Goal: Information Seeking & Learning: Learn about a topic

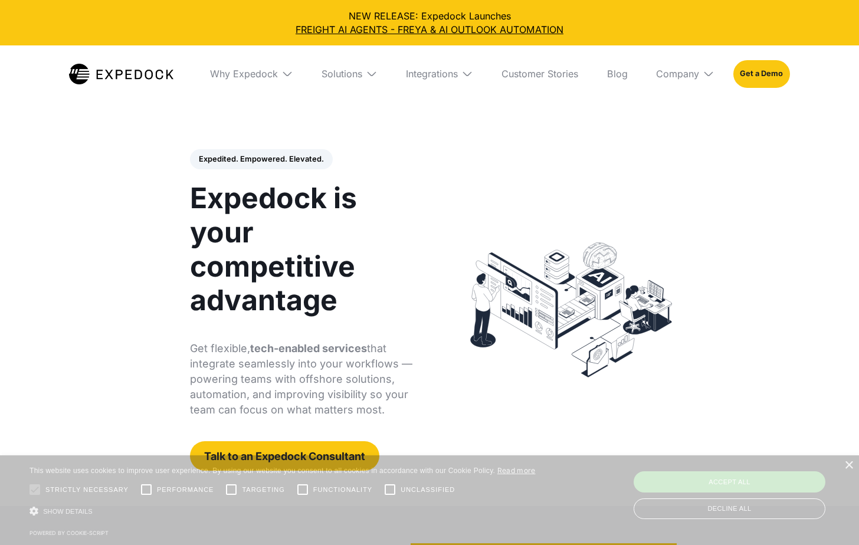
select select
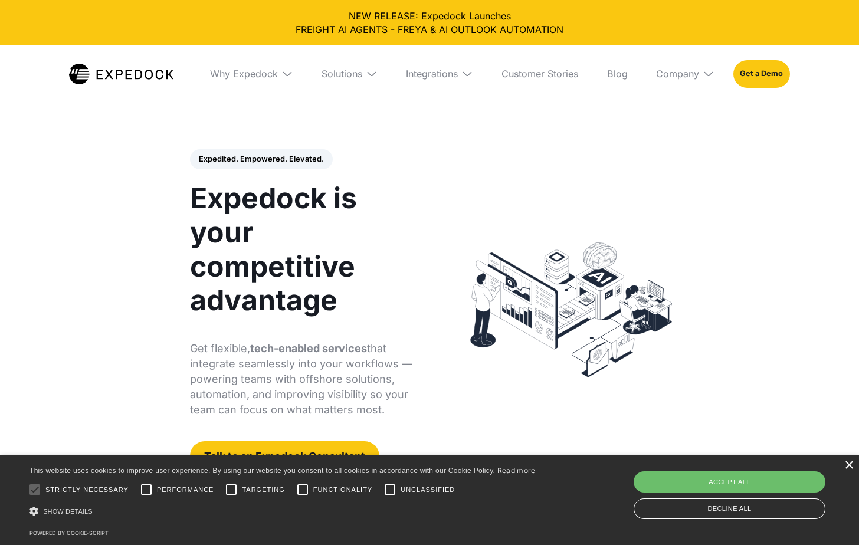
click at [852, 461] on div "×" at bounding box center [848, 465] width 9 height 9
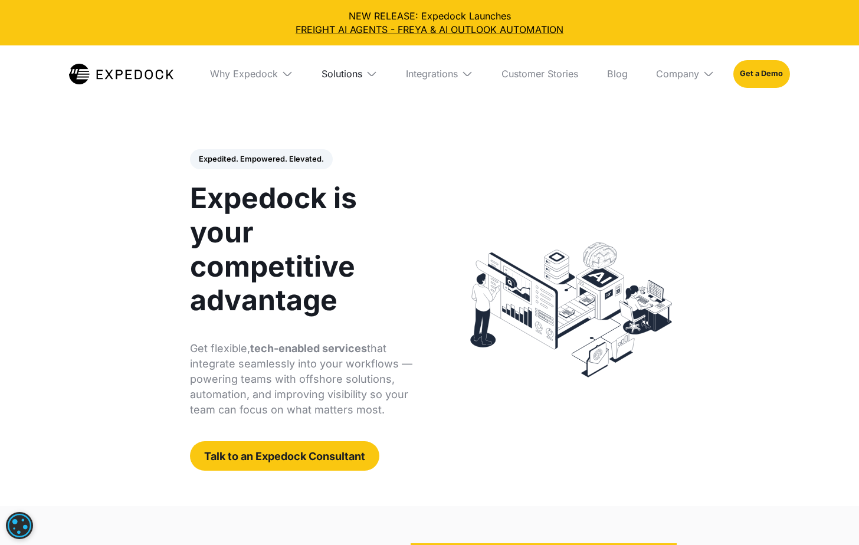
click at [353, 69] on div "Solutions" at bounding box center [342, 74] width 41 height 12
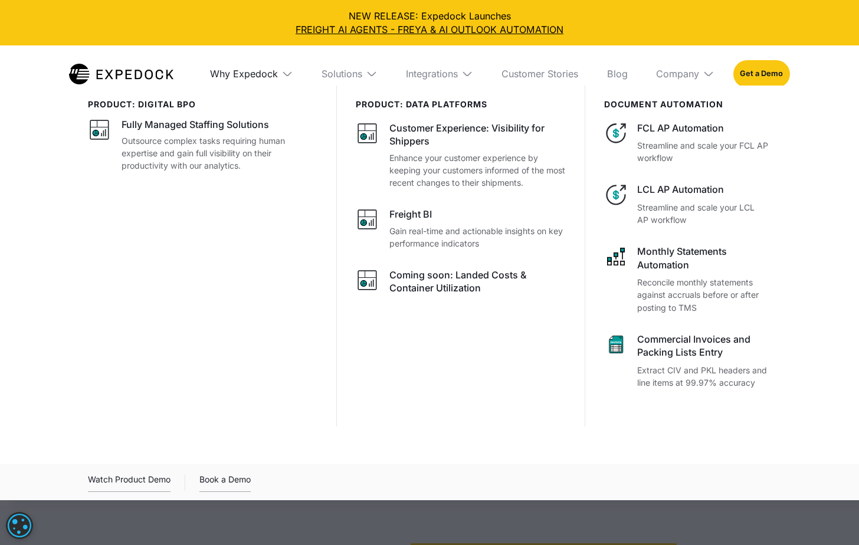
click at [272, 72] on div "Why Expedock" at bounding box center [244, 74] width 68 height 12
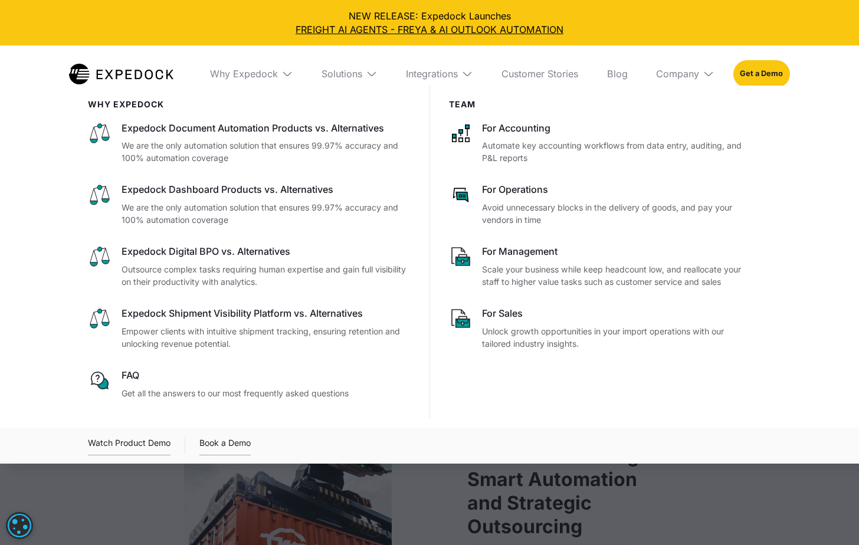
scroll to position [590, 0]
click at [180, 64] on nav "Why Expedock WHy Expedock Expedock Document Automation Products vs. Alternative…" at bounding box center [429, 73] width 721 height 57
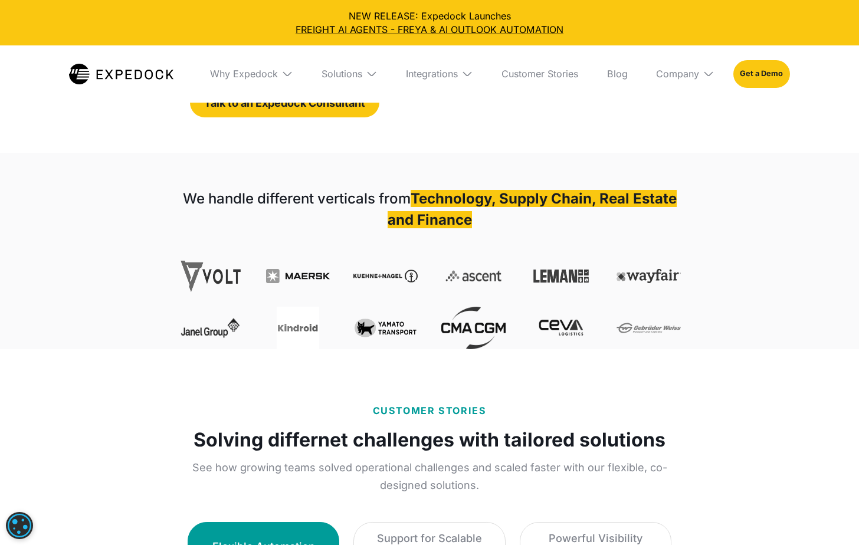
scroll to position [354, 0]
click at [669, 81] on div "Company" at bounding box center [685, 73] width 77 height 57
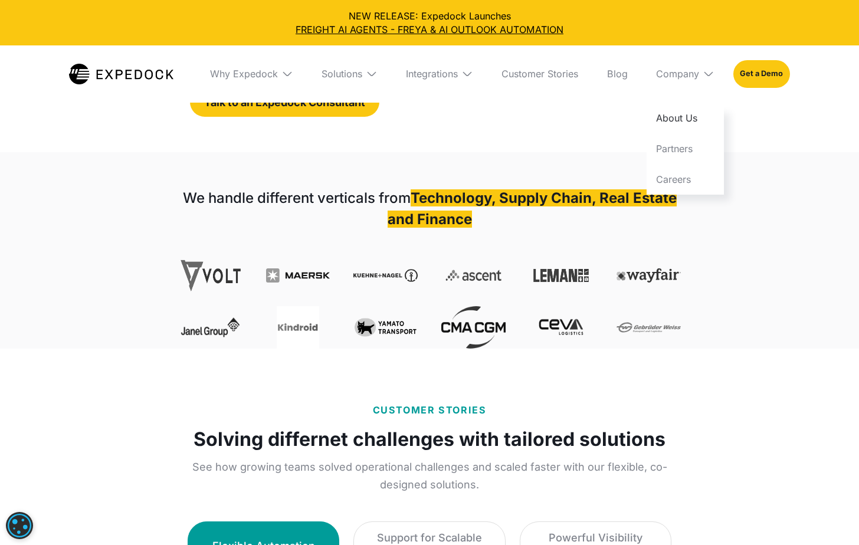
click at [685, 125] on link "About Us" at bounding box center [685, 118] width 77 height 31
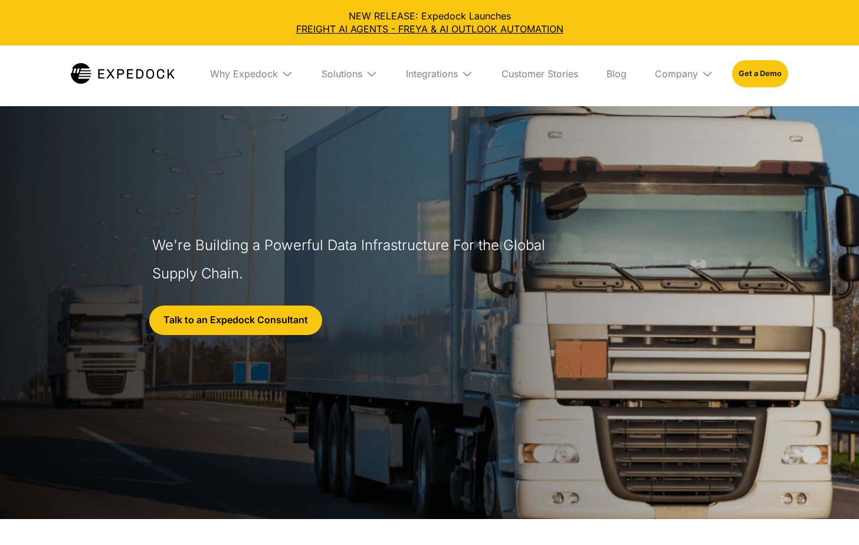
select select
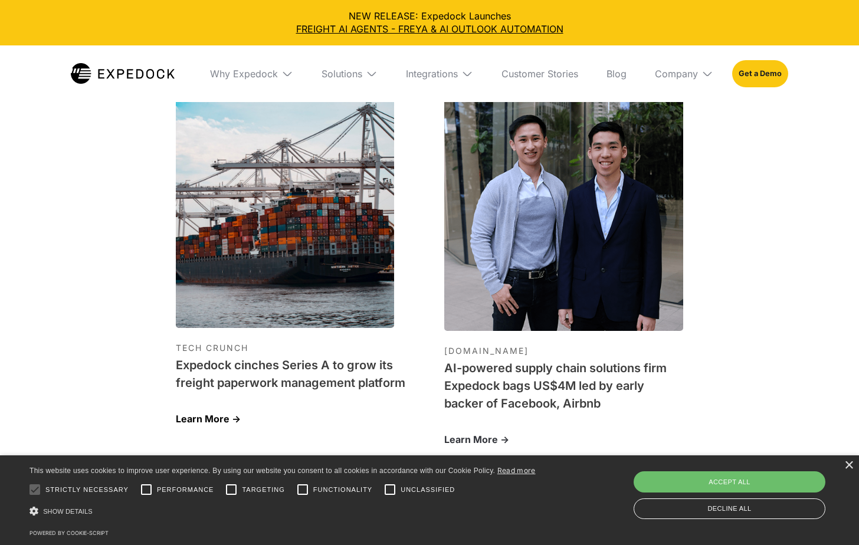
scroll to position [3600, 0]
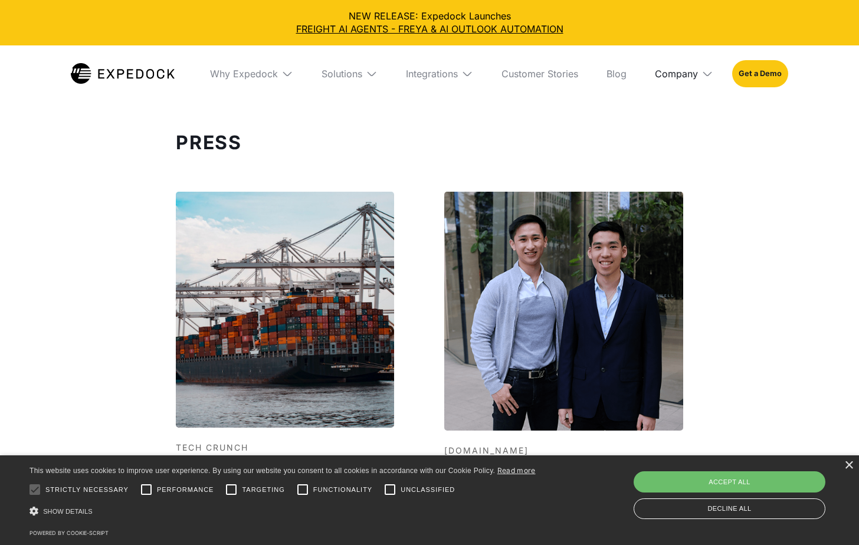
click at [684, 73] on div "Company" at bounding box center [676, 74] width 43 height 12
click at [672, 174] on link "Careers" at bounding box center [684, 178] width 77 height 31
click at [143, 84] on link at bounding box center [123, 73] width 104 height 57
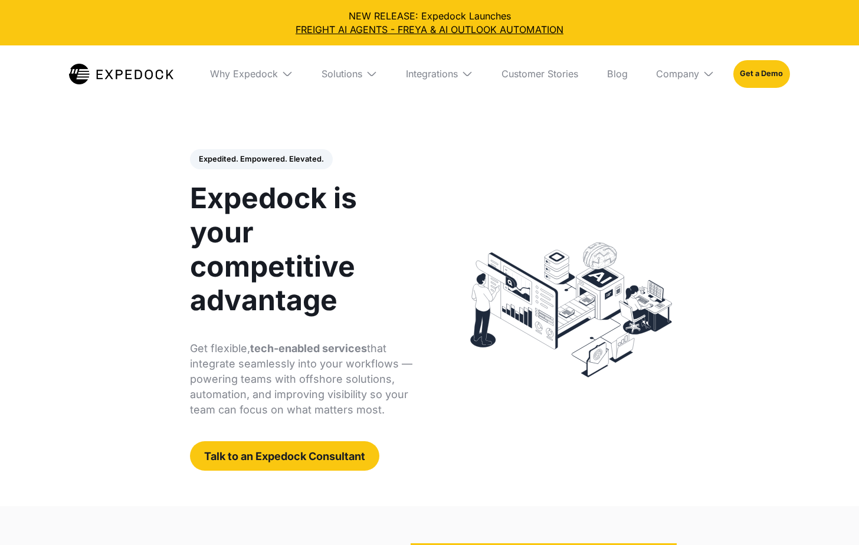
select select
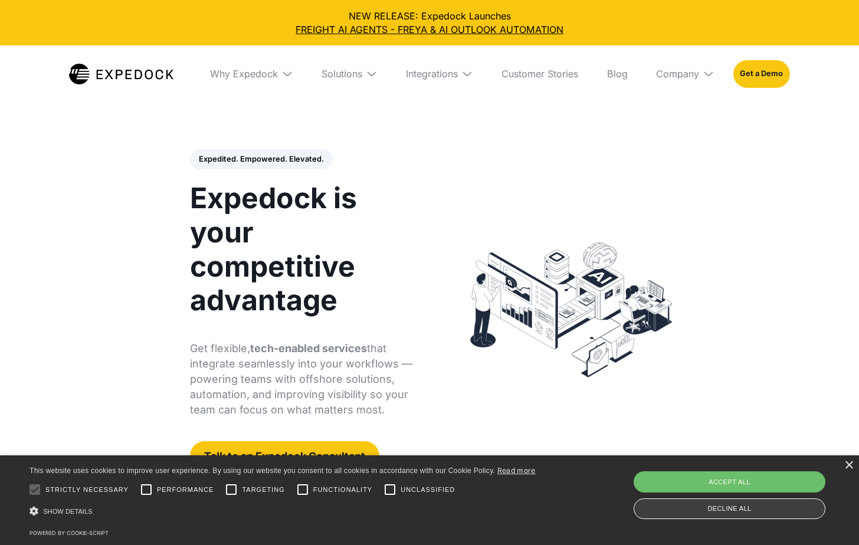
click at [762, 501] on div "Decline all" at bounding box center [730, 509] width 192 height 21
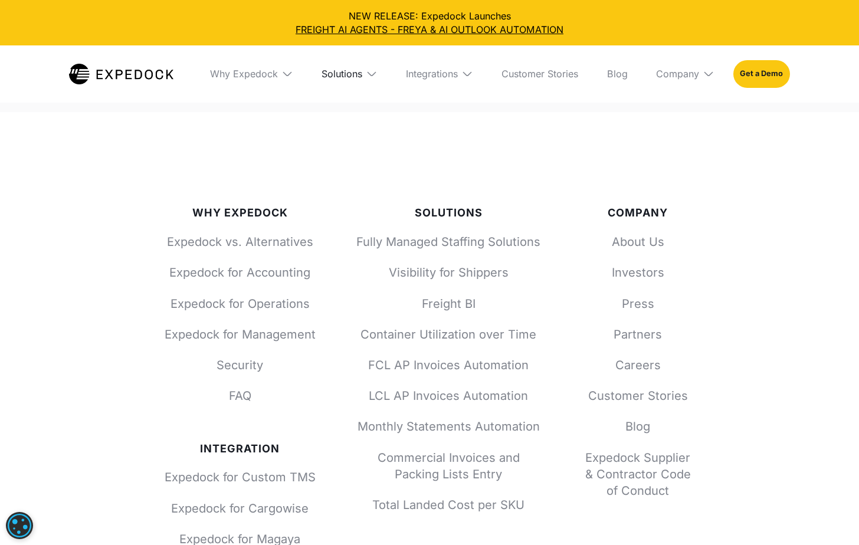
scroll to position [4243, 0]
click at [339, 74] on div "Solutions" at bounding box center [342, 74] width 41 height 12
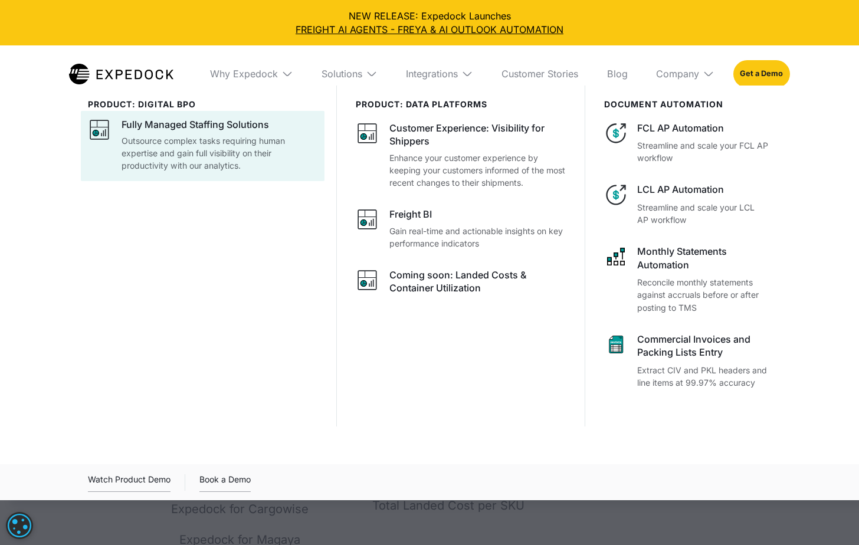
click at [182, 127] on div "Fully Managed Staffing Solutions" at bounding box center [196, 125] width 148 height 14
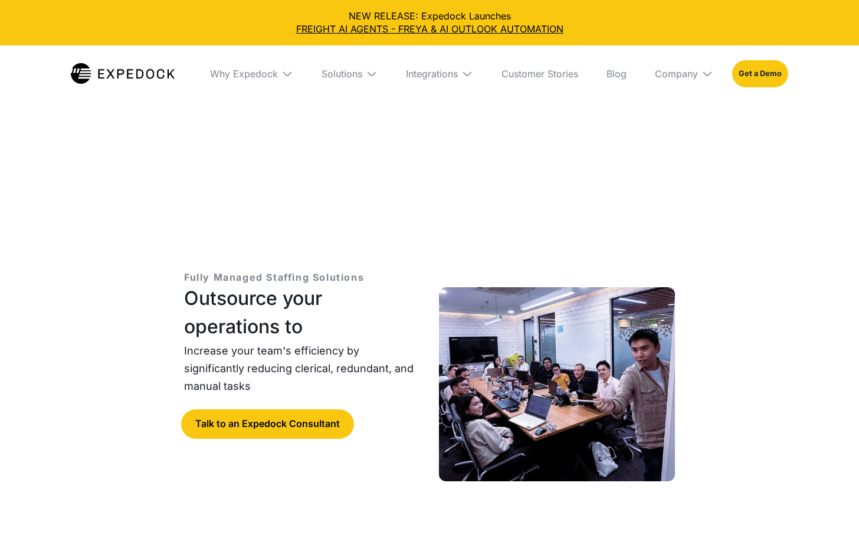
select select
click at [362, 73] on div "Solutions" at bounding box center [342, 74] width 41 height 12
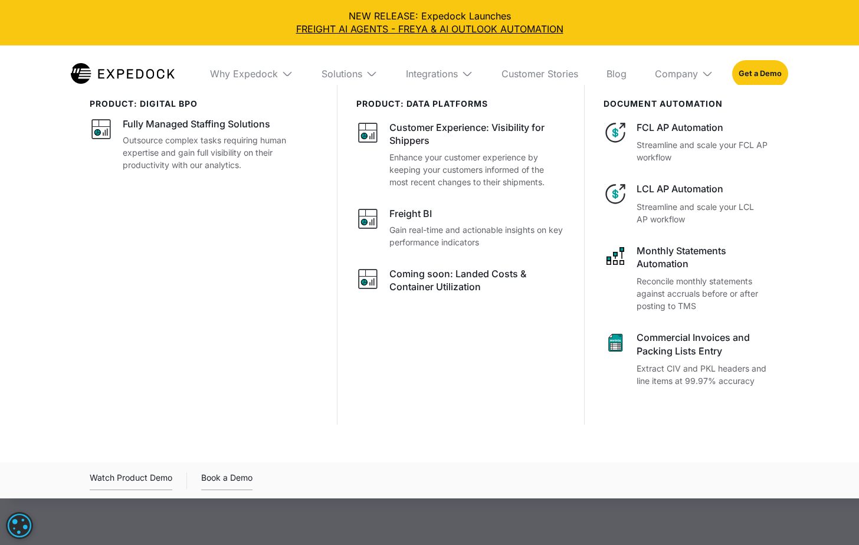
click at [434, 510] on div at bounding box center [429, 357] width 859 height 545
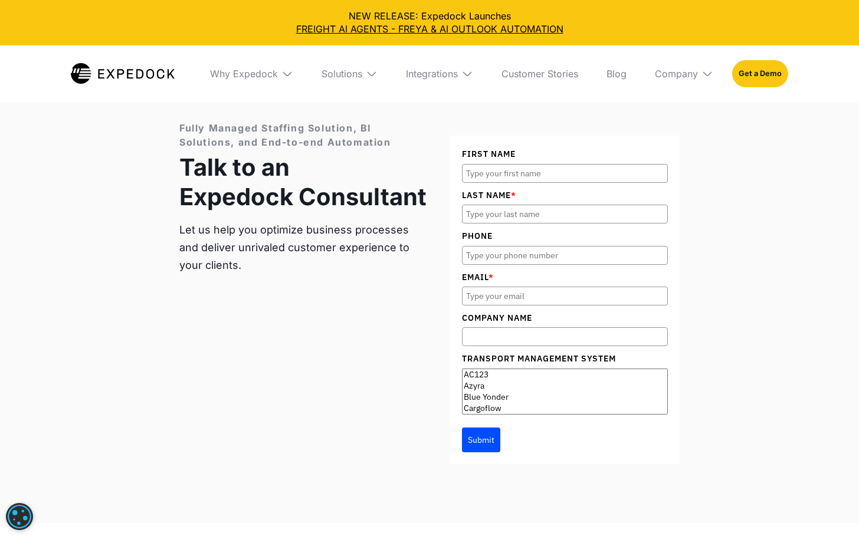
scroll to position [7199, 0]
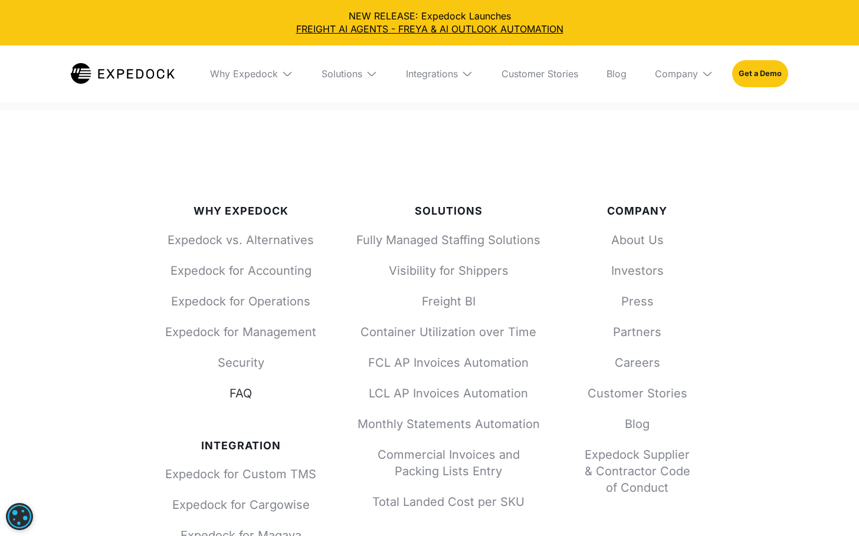
click at [257, 385] on link "FAQ" at bounding box center [240, 393] width 151 height 17
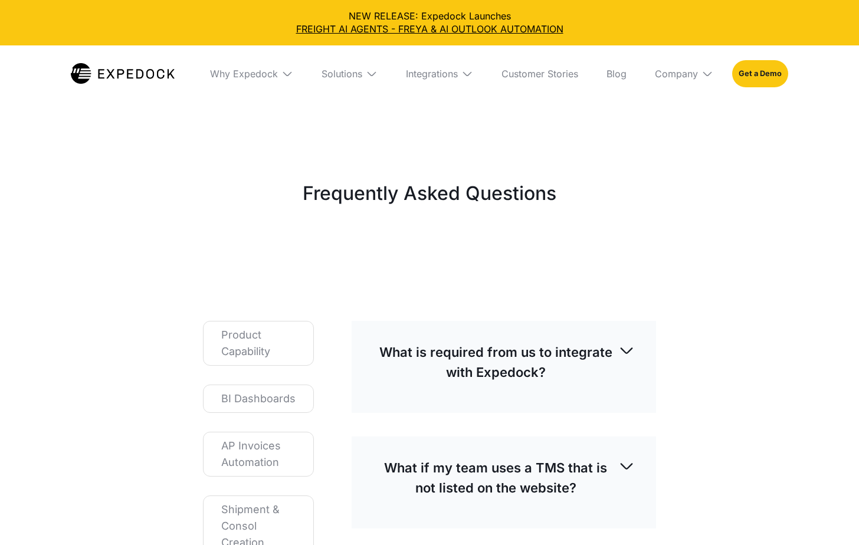
select select
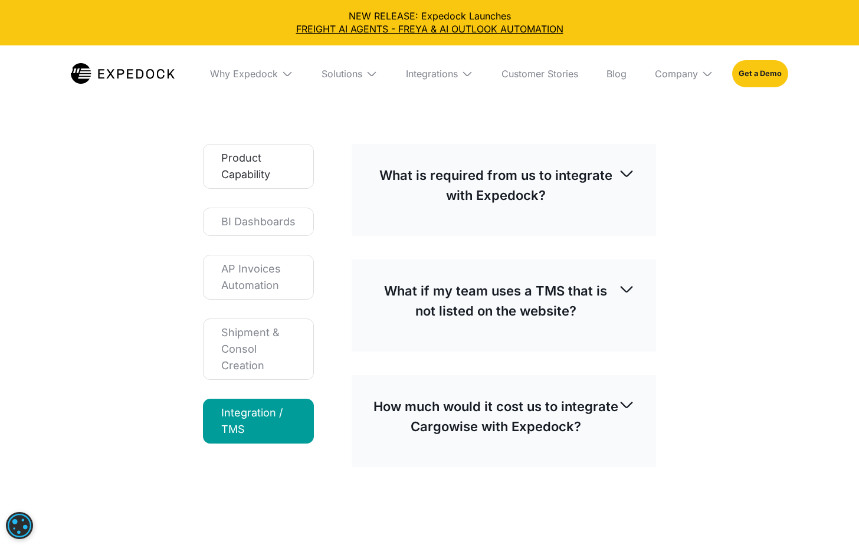
click at [251, 156] on div "Product Capability" at bounding box center [258, 166] width 74 height 33
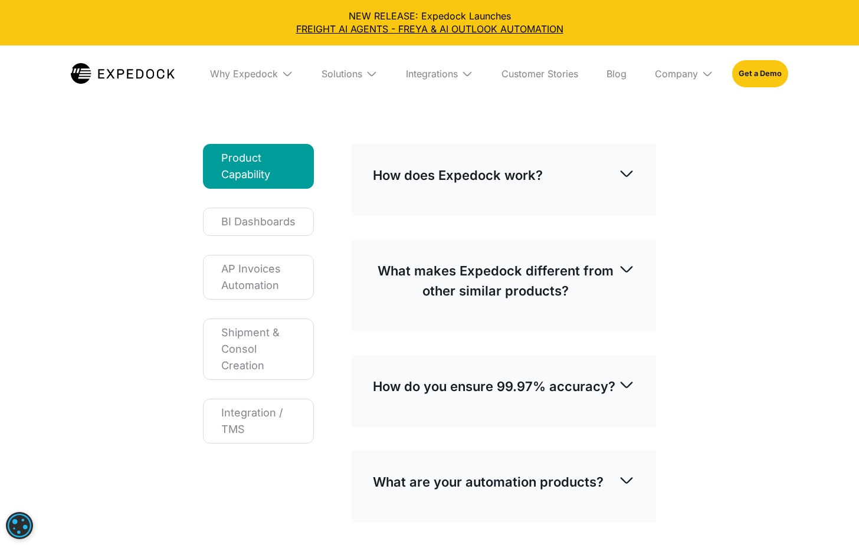
click at [457, 198] on div "How does Expedock work? Expedock AI can extract and reconcile any unstructured …" at bounding box center [504, 180] width 304 height 72
click at [446, 179] on p "How does Expedock work?" at bounding box center [458, 175] width 170 height 20
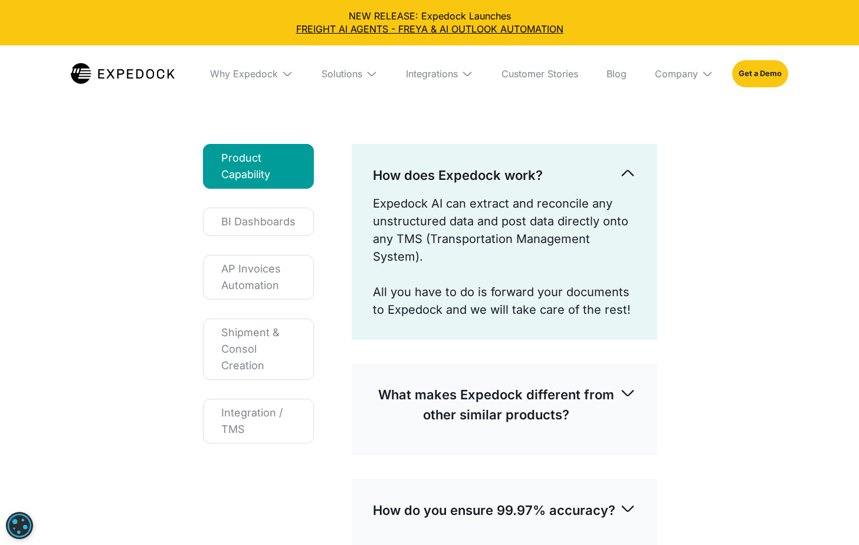
click at [250, 61] on div "Why Expedock" at bounding box center [252, 73] width 102 height 57
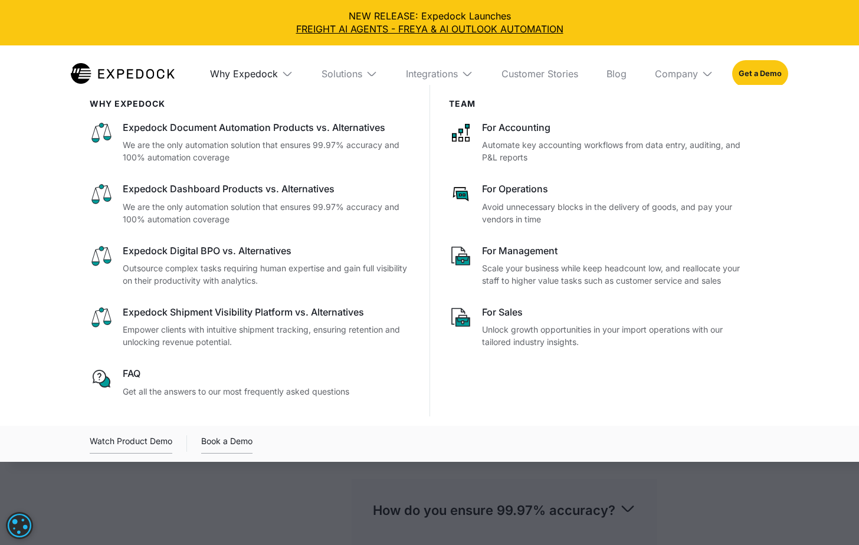
drag, startPoint x: 262, startPoint y: 77, endPoint x: 276, endPoint y: 78, distance: 13.6
click at [262, 77] on div "Why Expedock" at bounding box center [244, 74] width 68 height 12
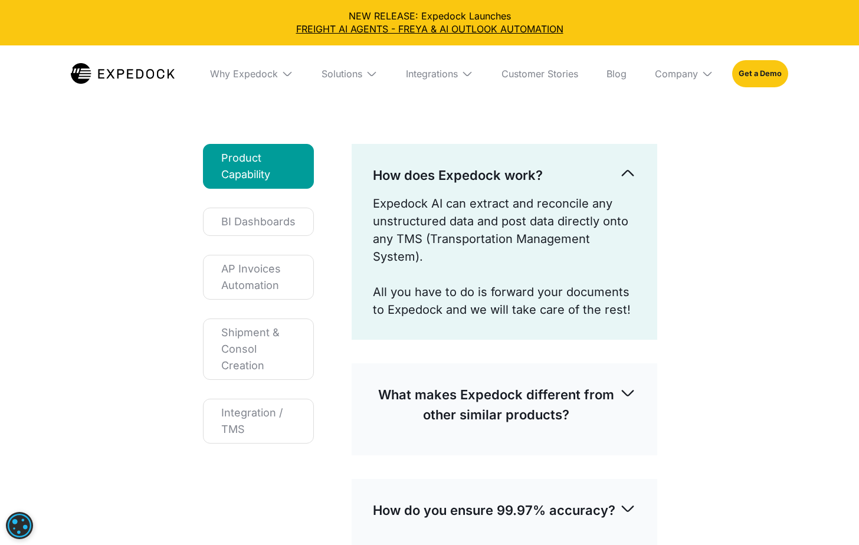
click at [350, 88] on div "Solutions" at bounding box center [349, 73] width 75 height 57
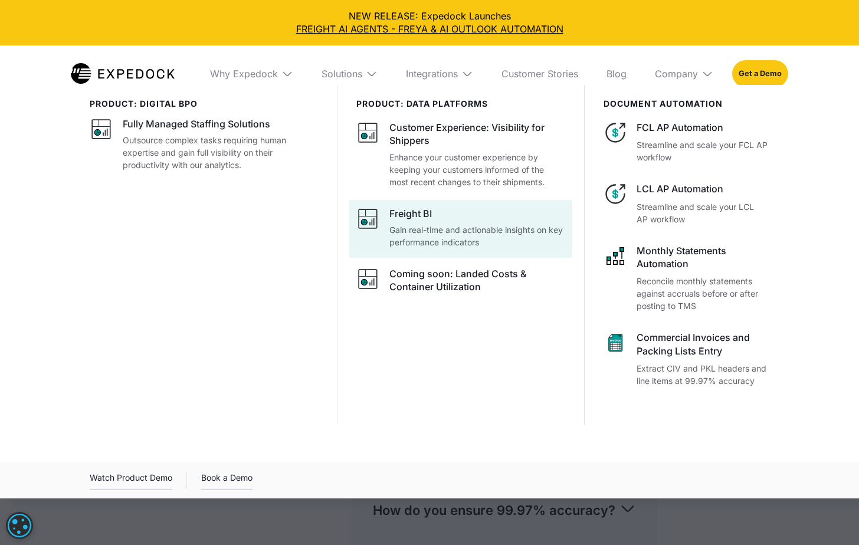
click at [411, 225] on p "Gain real-time and actionable insights on key performance indicators" at bounding box center [477, 236] width 176 height 25
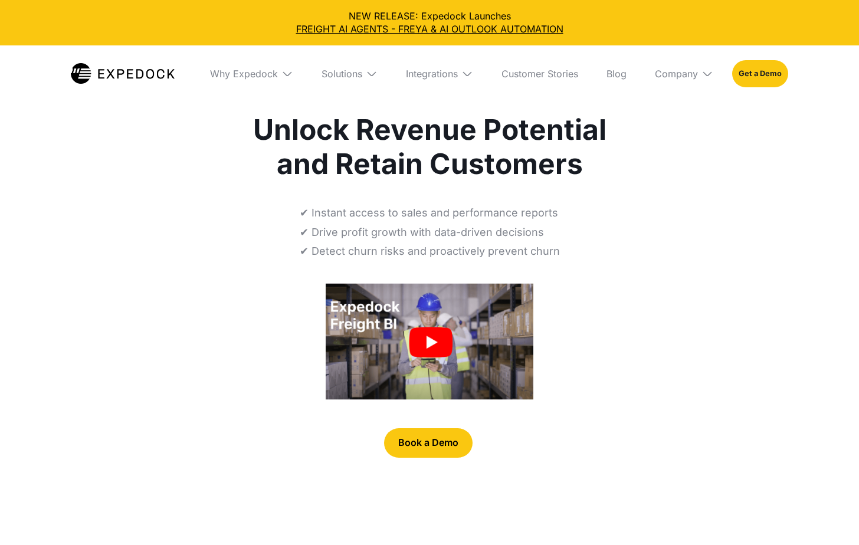
select select
click at [336, 90] on div "Solutions" at bounding box center [349, 73] width 75 height 57
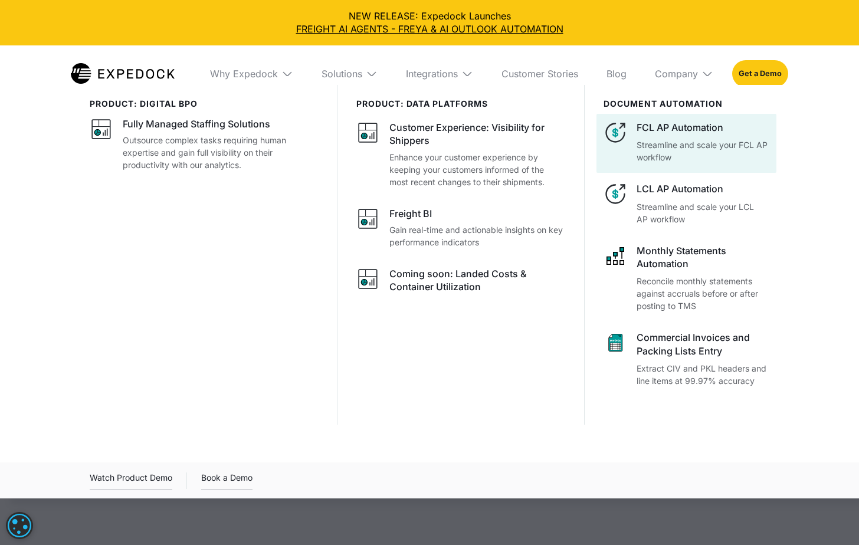
click at [706, 123] on div "FCL AP Automation" at bounding box center [703, 127] width 133 height 13
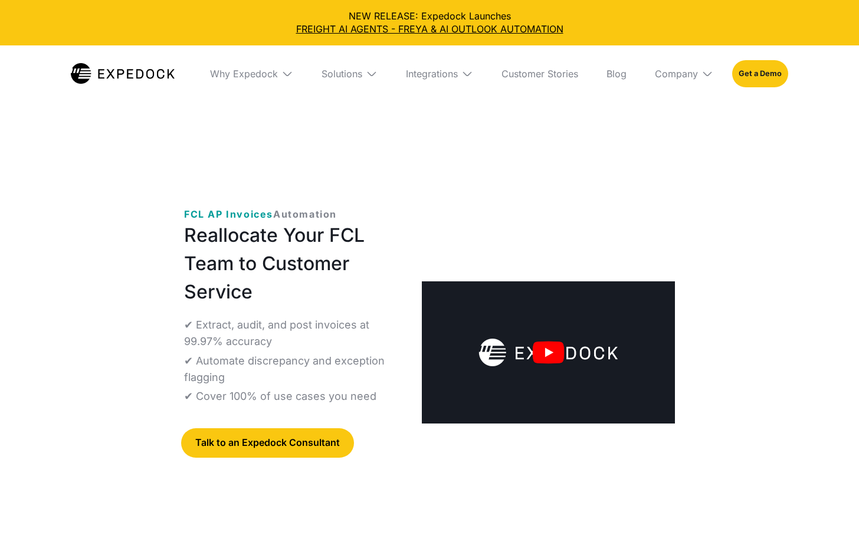
select select
click at [336, 79] on div "Solutions" at bounding box center [342, 74] width 41 height 12
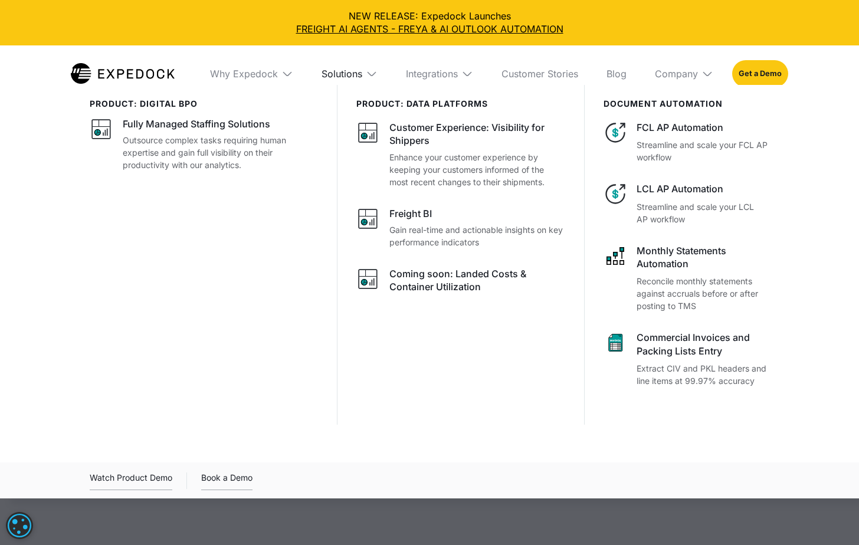
click at [336, 79] on div "Solutions" at bounding box center [342, 74] width 41 height 12
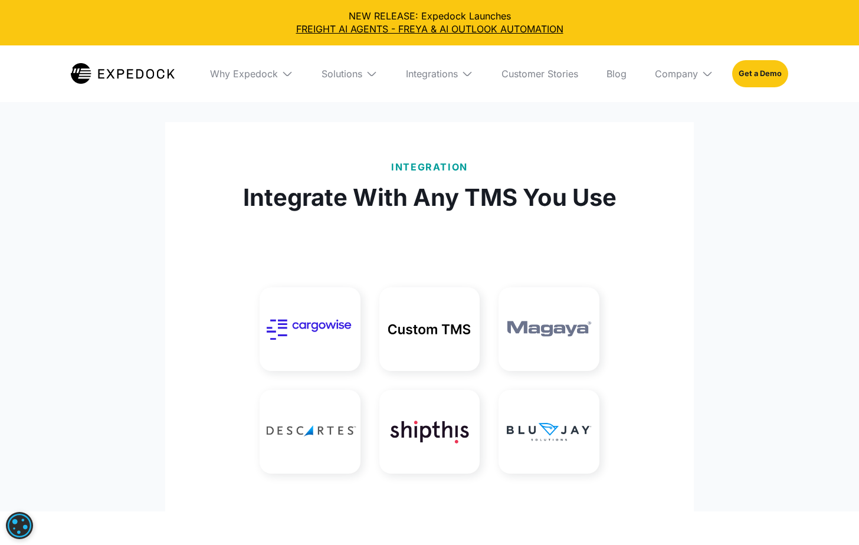
scroll to position [3128, 0]
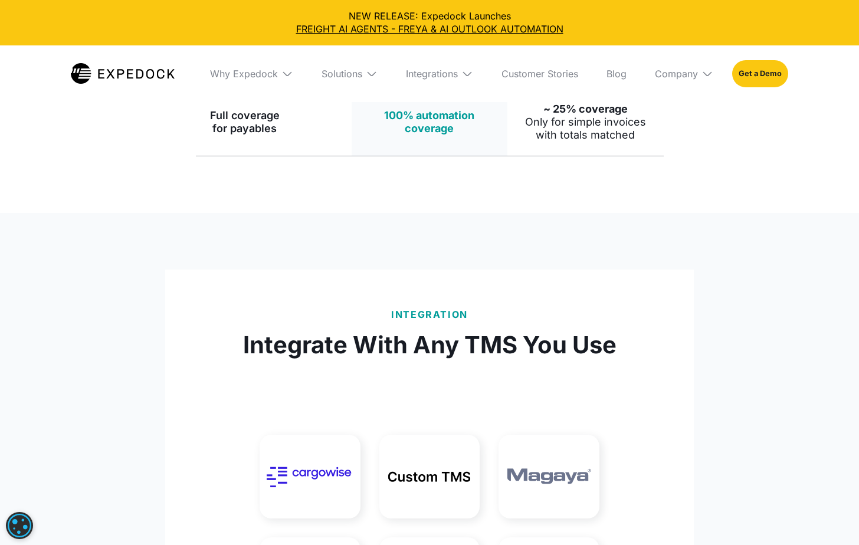
click at [340, 85] on div "Solutions" at bounding box center [349, 73] width 75 height 57
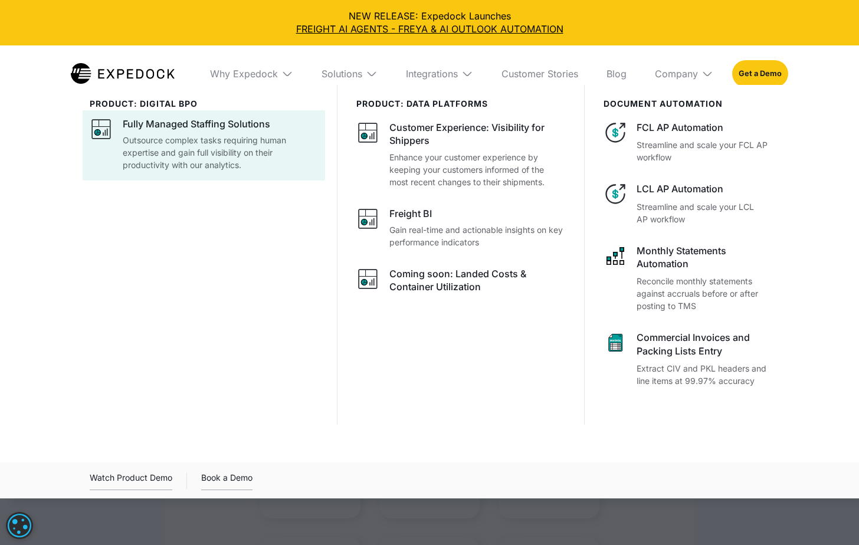
click at [221, 129] on div "Fully Managed Staffing Solutions" at bounding box center [197, 123] width 148 height 13
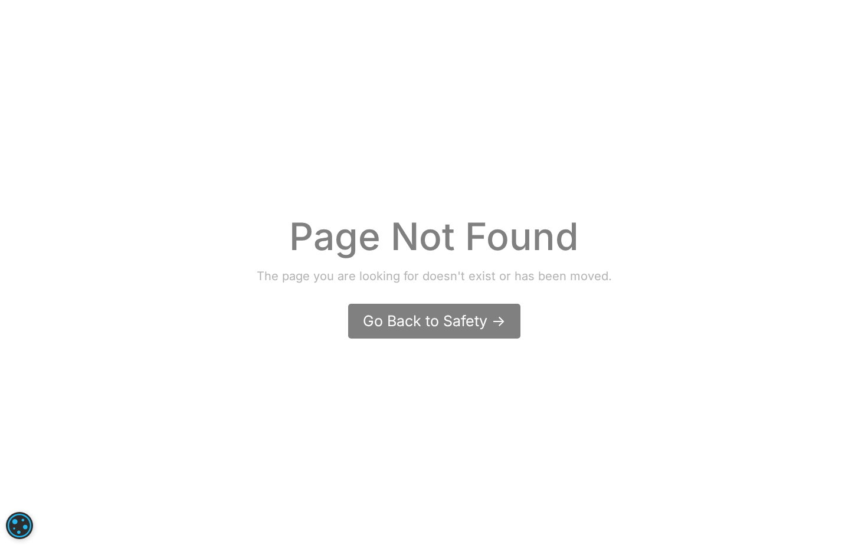
click at [473, 316] on div "Go Back to Safety ->" at bounding box center [434, 321] width 143 height 21
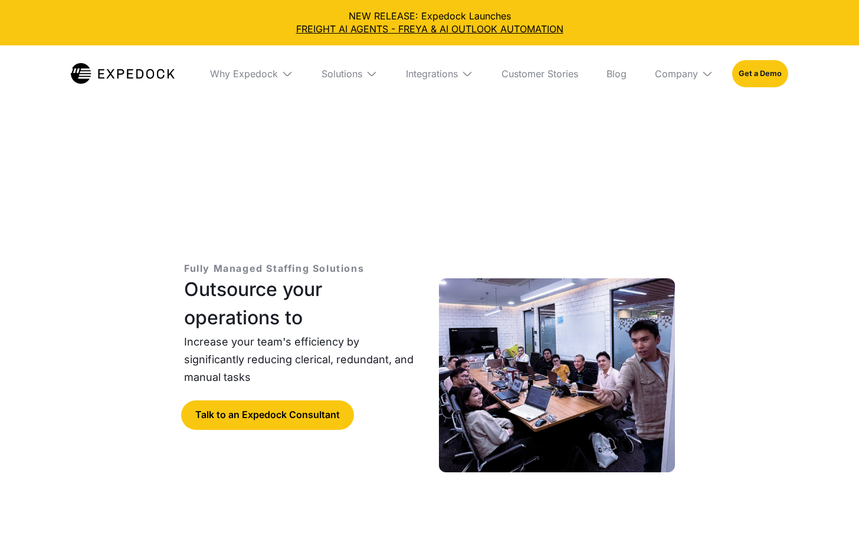
select select
click at [359, 80] on div "Solutions" at bounding box center [349, 73] width 75 height 57
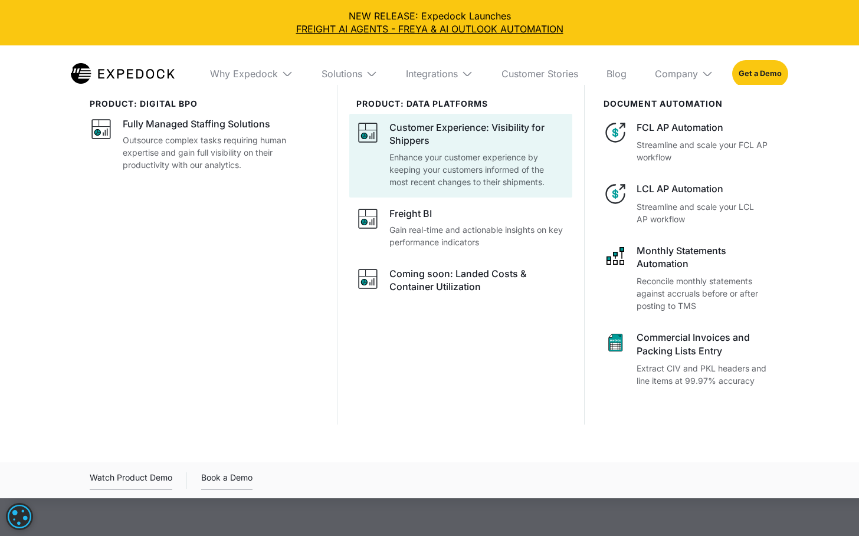
click at [400, 134] on div "Customer Experience: Visibility for Shippers" at bounding box center [477, 134] width 176 height 27
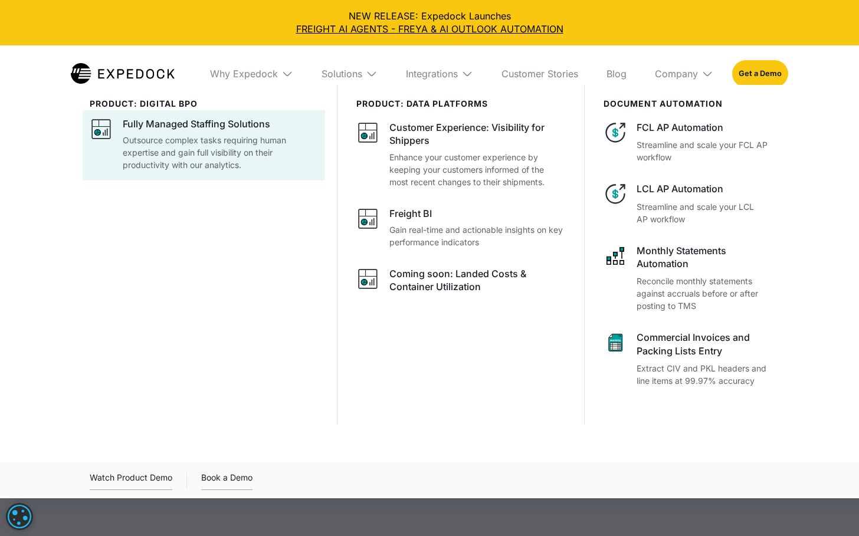
click at [207, 129] on div "Fully Managed Staffing Solutions" at bounding box center [197, 123] width 148 height 13
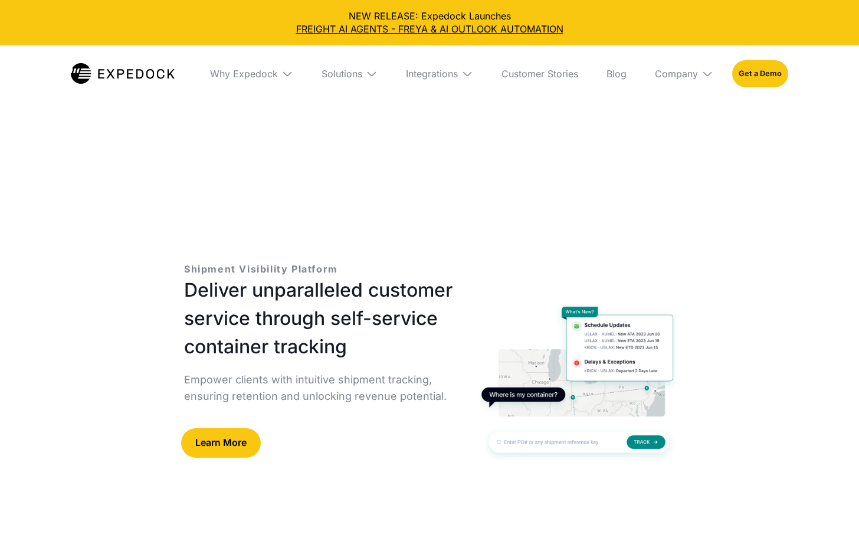
select select
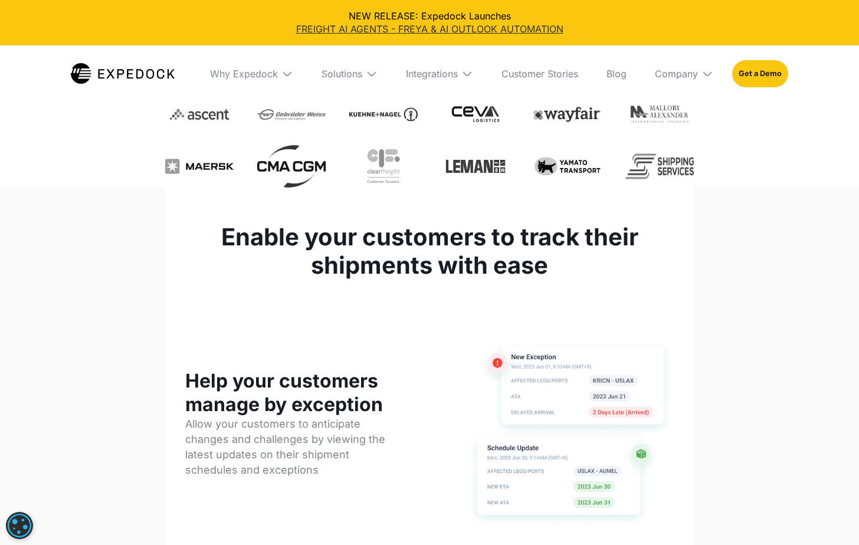
scroll to position [472, 0]
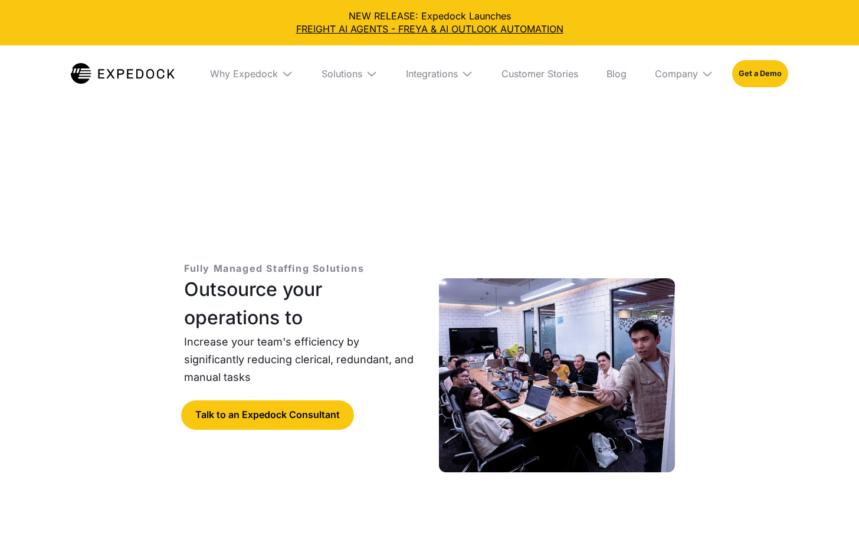
select select
click at [227, 79] on div "Why Expedock" at bounding box center [244, 74] width 68 height 12
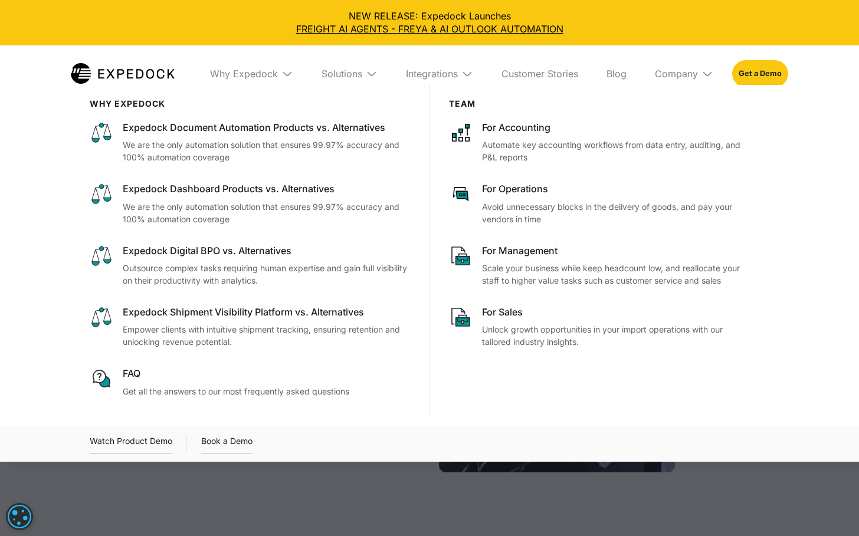
click at [294, 490] on div at bounding box center [429, 353] width 859 height 536
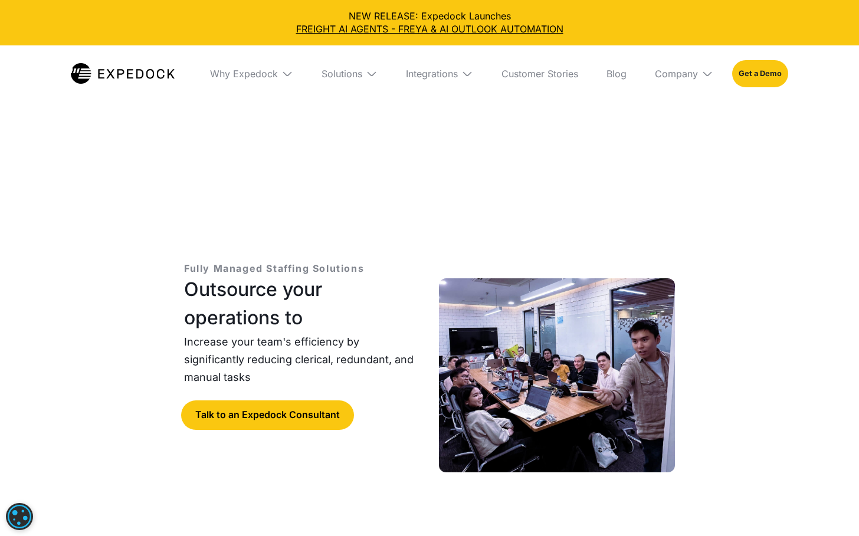
click at [101, 66] on img at bounding box center [123, 73] width 104 height 21
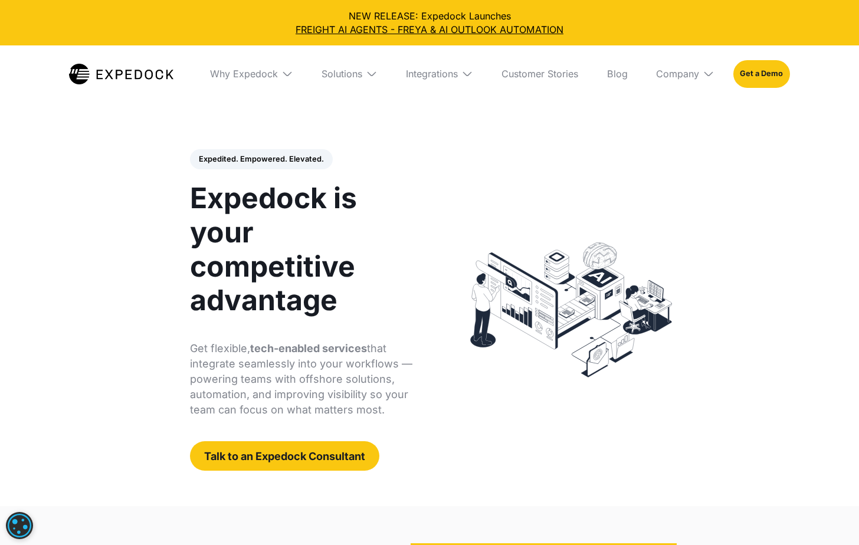
select select
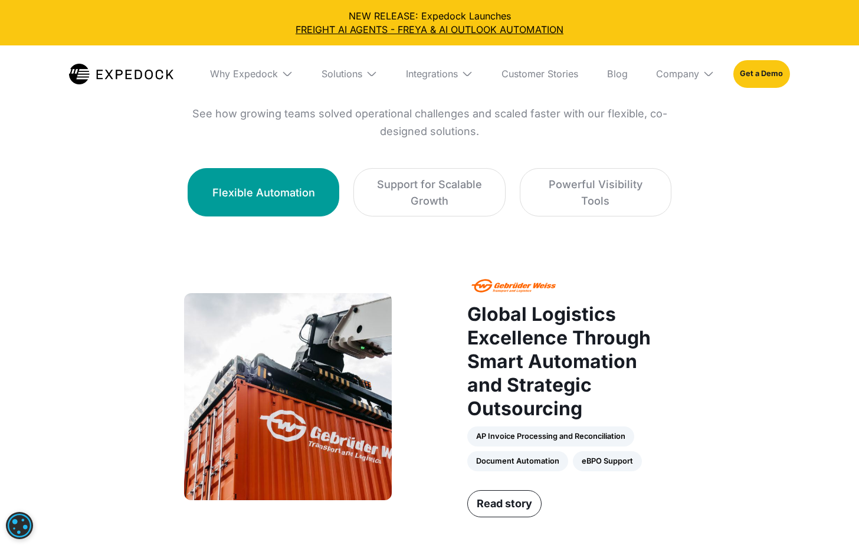
scroll to position [708, 0]
click at [328, 76] on div "Solutions" at bounding box center [342, 74] width 41 height 12
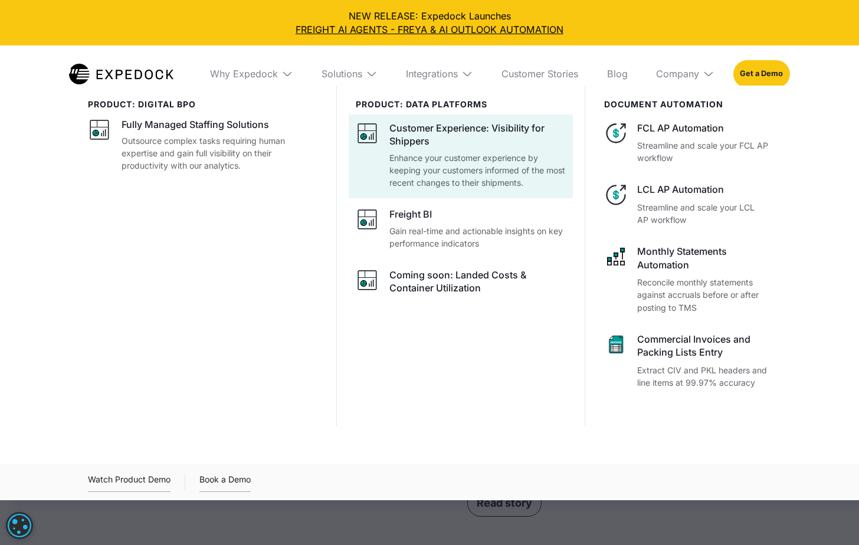
click at [507, 163] on p "Enhance your customer experience by keeping your customers informed of the most…" at bounding box center [477, 170] width 176 height 37
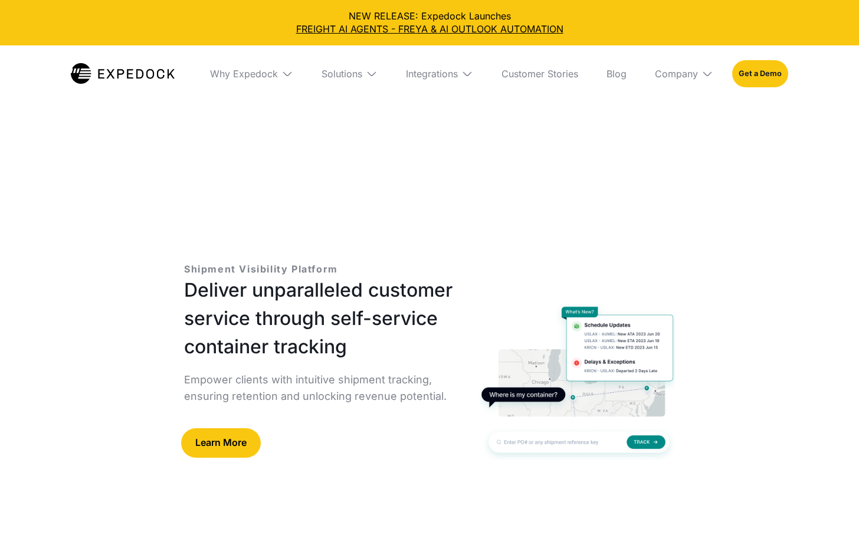
select select
drag, startPoint x: 181, startPoint y: 268, endPoint x: 340, endPoint y: 274, distance: 160.0
click at [340, 274] on div "Shipment Visibility Platform Deliver unparalleled customer service through self…" at bounding box center [429, 389] width 529 height 293
copy p "Shipment Visibility Platform"
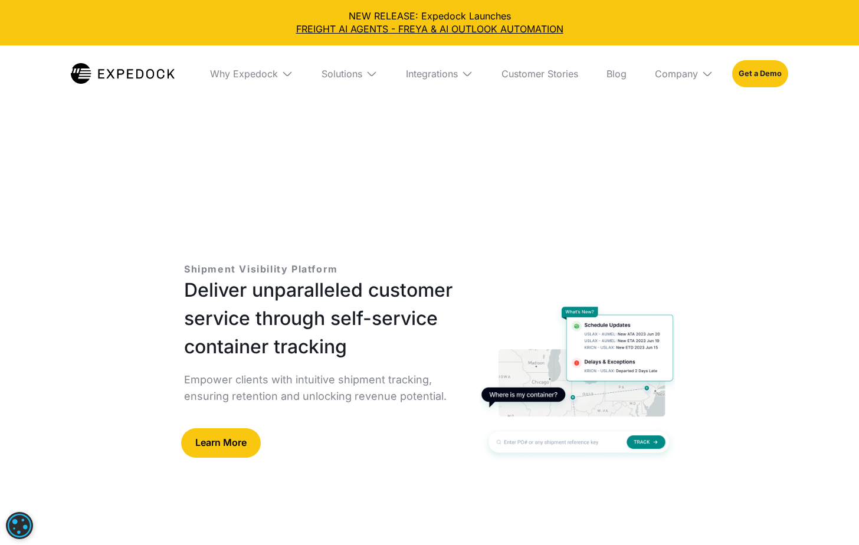
click at [310, 388] on p "Empower clients with intuitive shipment tracking, ensuring retention and unlock…" at bounding box center [322, 388] width 277 height 33
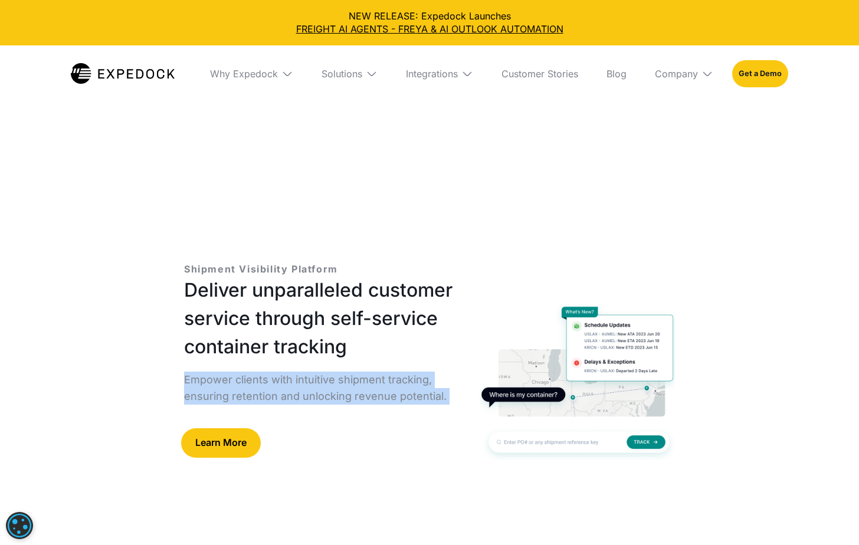
click at [310, 388] on p "Empower clients with intuitive shipment tracking, ensuring retention and unlock…" at bounding box center [322, 388] width 277 height 33
copy p "Empower clients with intuitive shipment tracking, ensuring retention and unlock…"
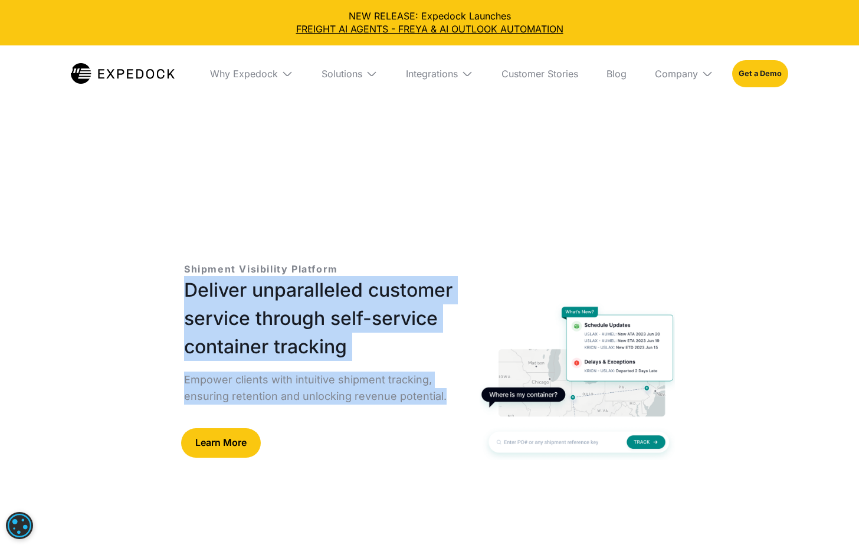
drag, startPoint x: 178, startPoint y: 289, endPoint x: 450, endPoint y: 392, distance: 291.5
click at [450, 392] on div "Shipment Visibility Platform Deliver unparalleled customer service through self…" at bounding box center [429, 389] width 529 height 293
copy div "Deliver unparalleled customer service through self-service container tracking E…"
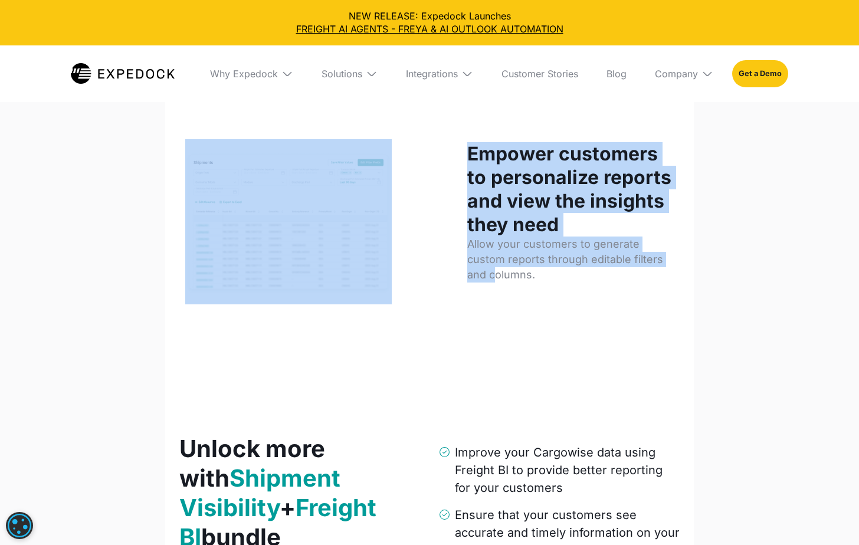
scroll to position [1534, 0]
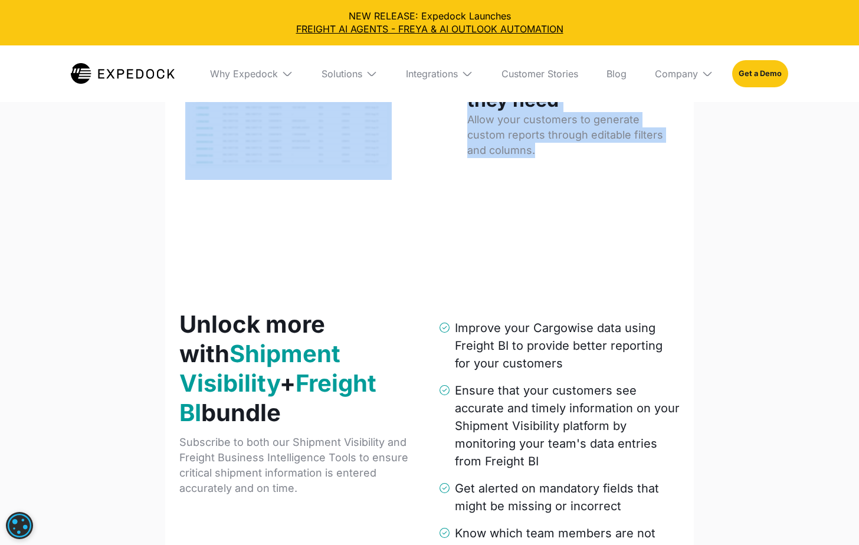
drag, startPoint x: 213, startPoint y: 123, endPoint x: 571, endPoint y: 176, distance: 361.4
copy div "Enable your customers to track their shipments with ease Help your customers ma…"
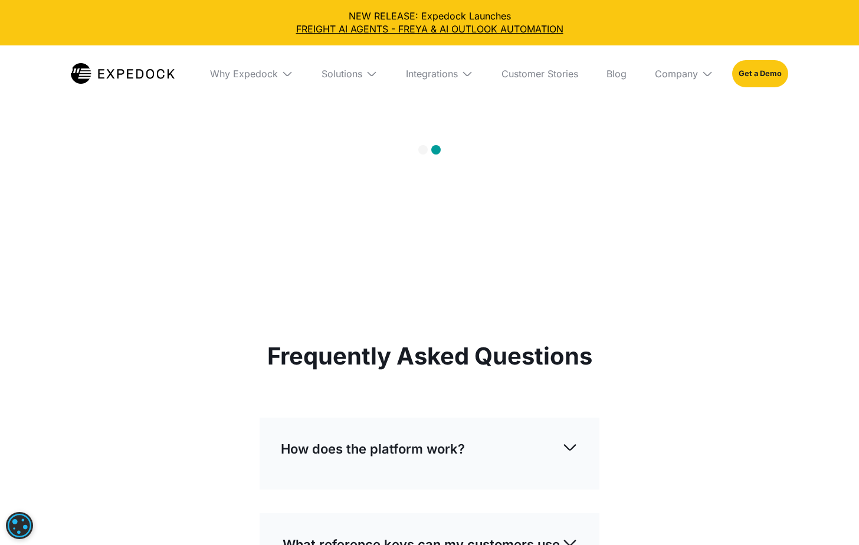
scroll to position [3010, 0]
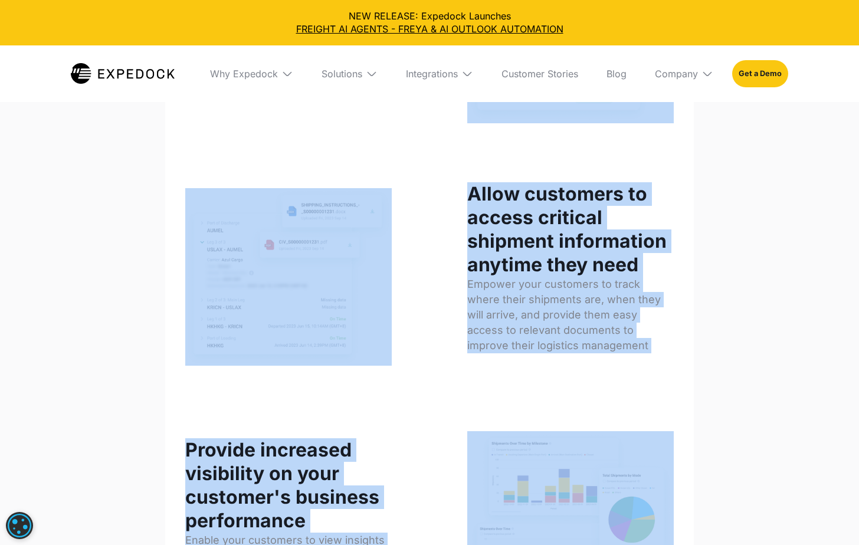
click at [414, 319] on div "Allow customers to access critical shipment information anytime they need Empow…" at bounding box center [429, 277] width 500 height 190
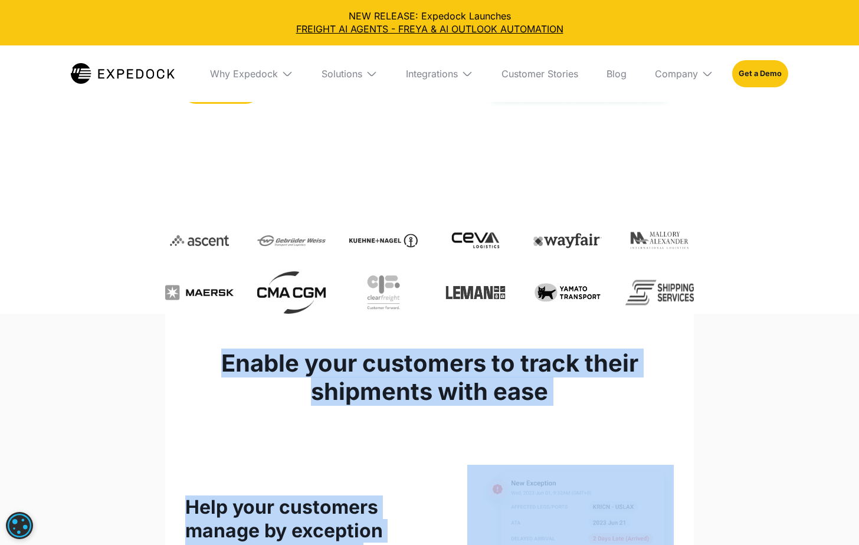
scroll to position [0, 0]
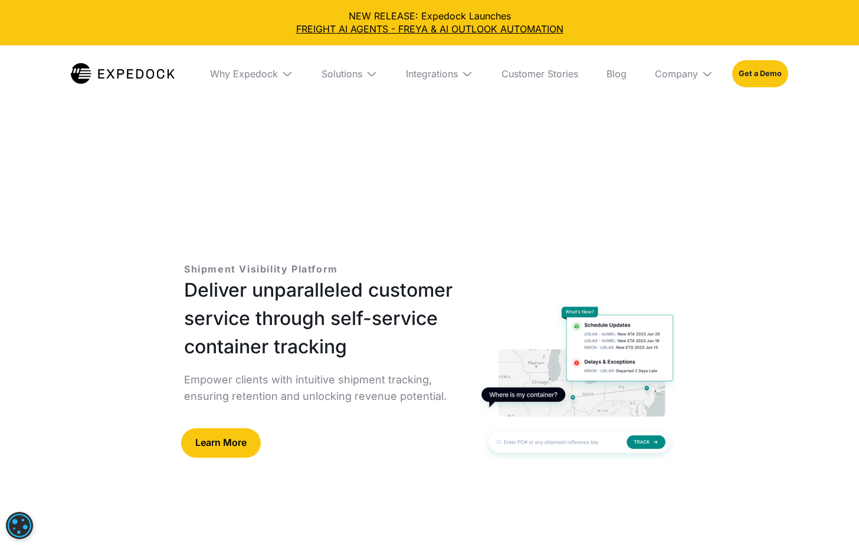
click at [404, 299] on h1 "Deliver unparalleled customer service through self-service container tracking" at bounding box center [322, 318] width 277 height 85
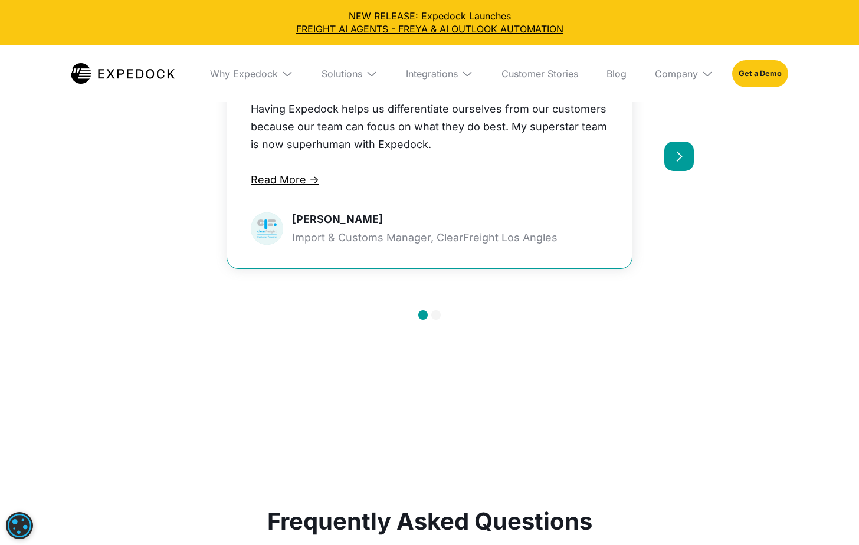
scroll to position [3128, 0]
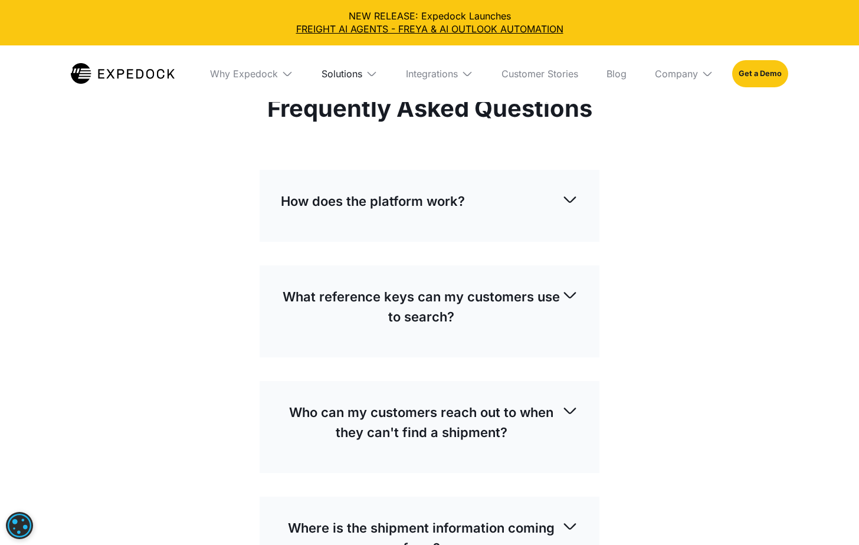
click at [353, 70] on div "Solutions" at bounding box center [342, 74] width 41 height 12
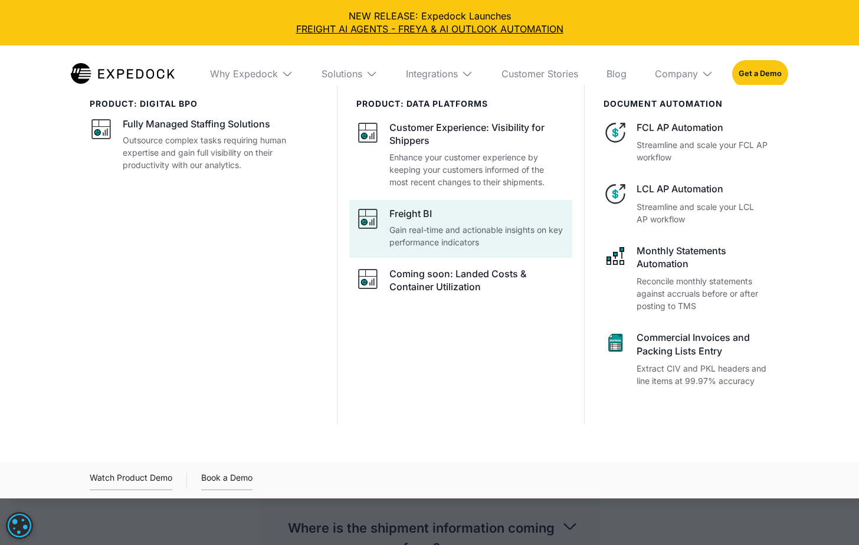
click at [425, 227] on p "Gain real-time and actionable insights on key performance indicators" at bounding box center [477, 236] width 176 height 25
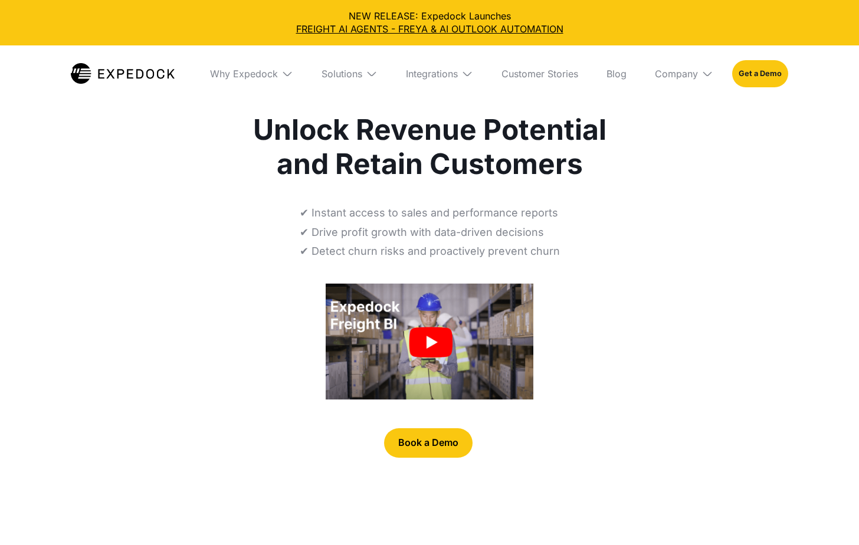
select select
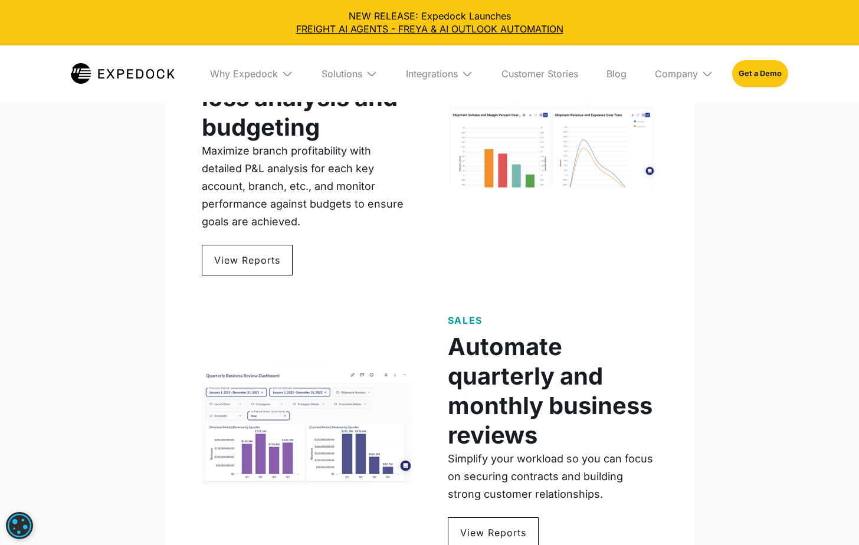
scroll to position [1239, 0]
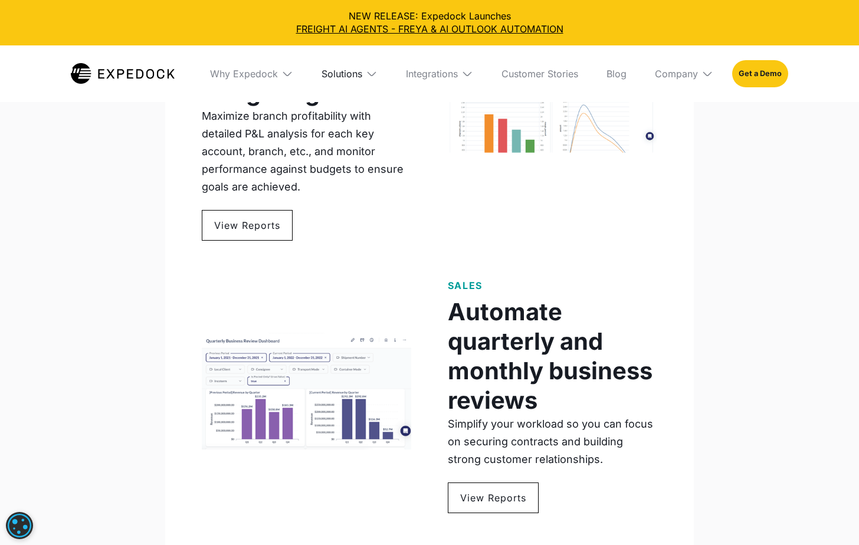
click at [345, 68] on div "Solutions" at bounding box center [342, 74] width 41 height 12
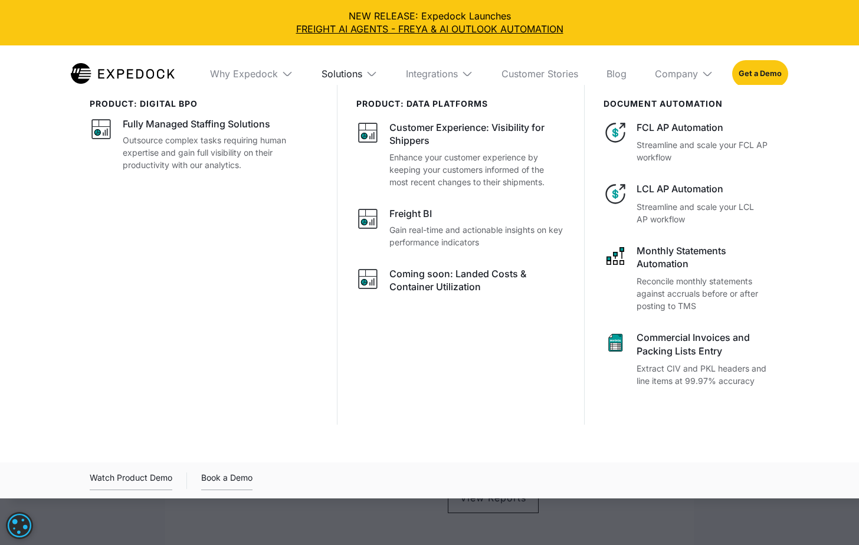
click at [345, 68] on div "Solutions" at bounding box center [342, 74] width 41 height 12
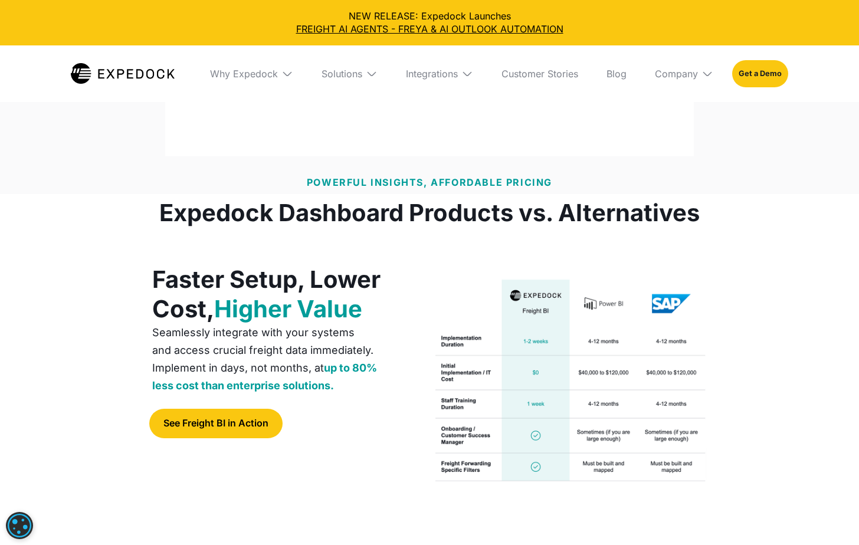
scroll to position [2242, 0]
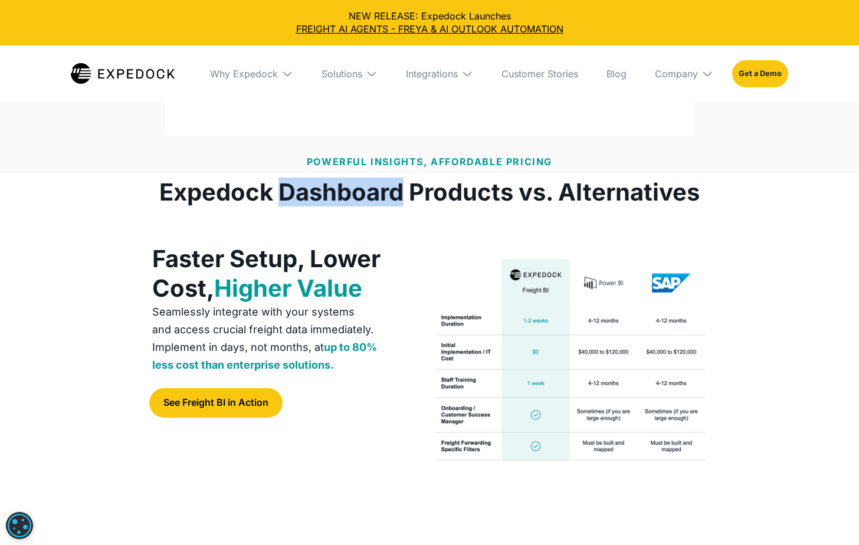
drag, startPoint x: 283, startPoint y: 192, endPoint x: 397, endPoint y: 199, distance: 114.7
click at [397, 199] on h1 "Expedock Dashboard Products vs. Alternatives" at bounding box center [429, 192] width 541 height 28
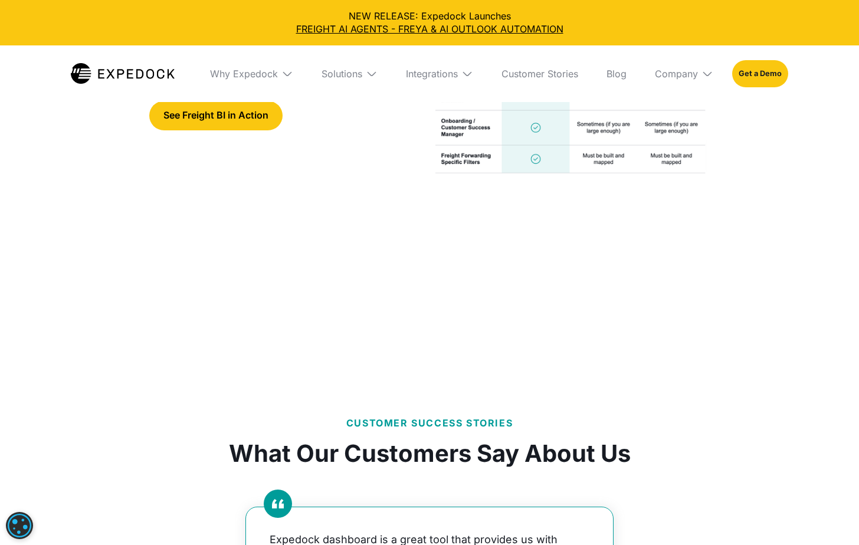
scroll to position [2714, 0]
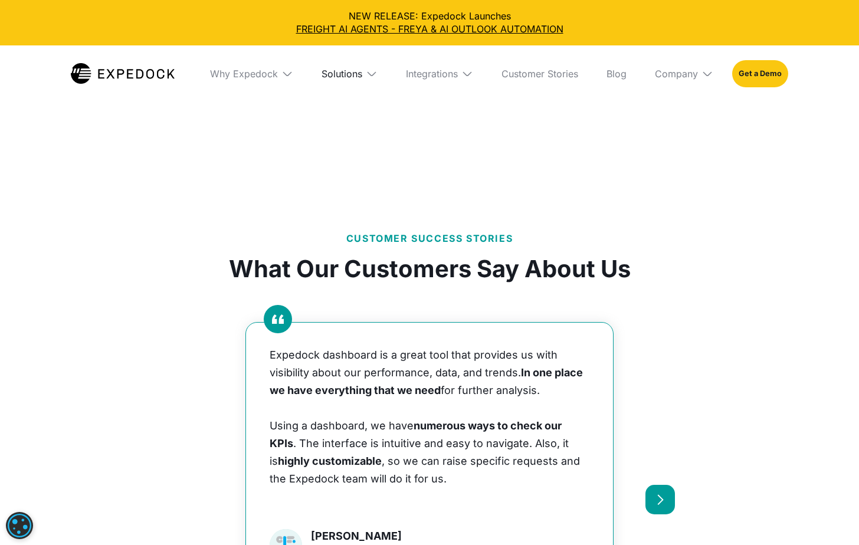
click at [348, 74] on div "Solutions" at bounding box center [342, 74] width 41 height 12
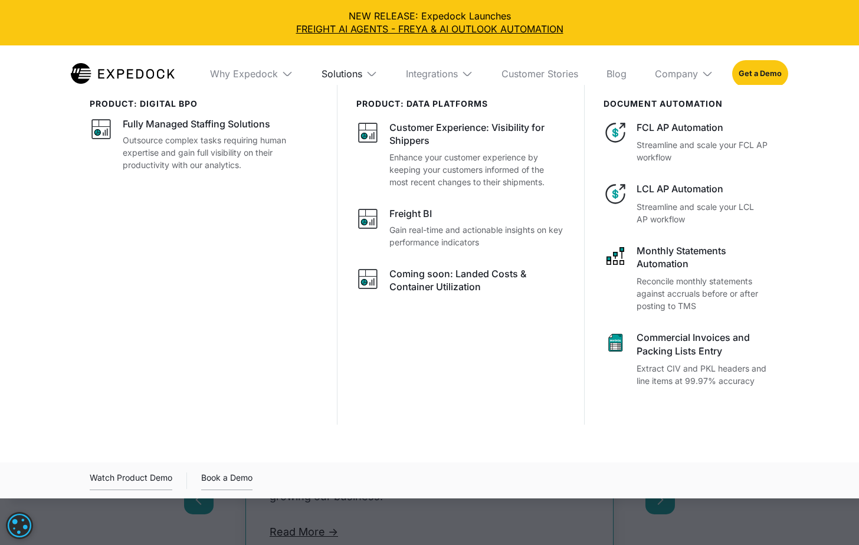
click at [348, 74] on div "Solutions" at bounding box center [342, 74] width 41 height 12
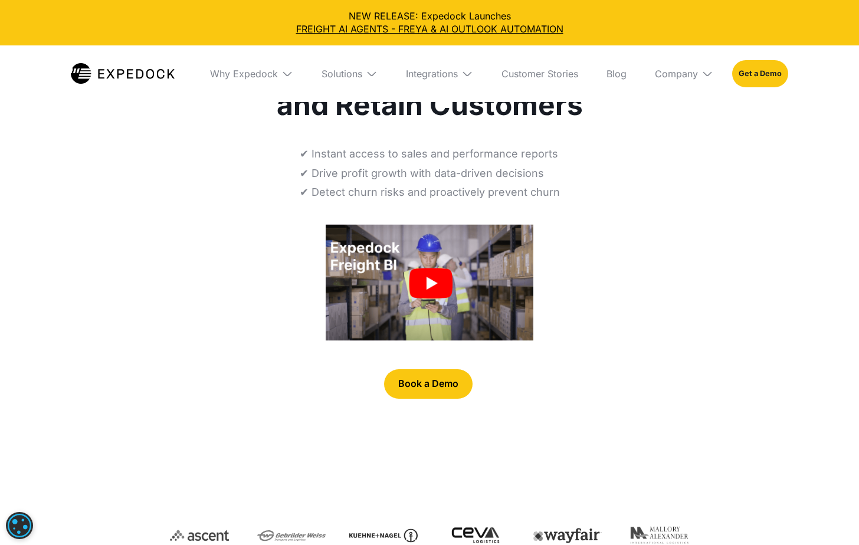
scroll to position [0, 0]
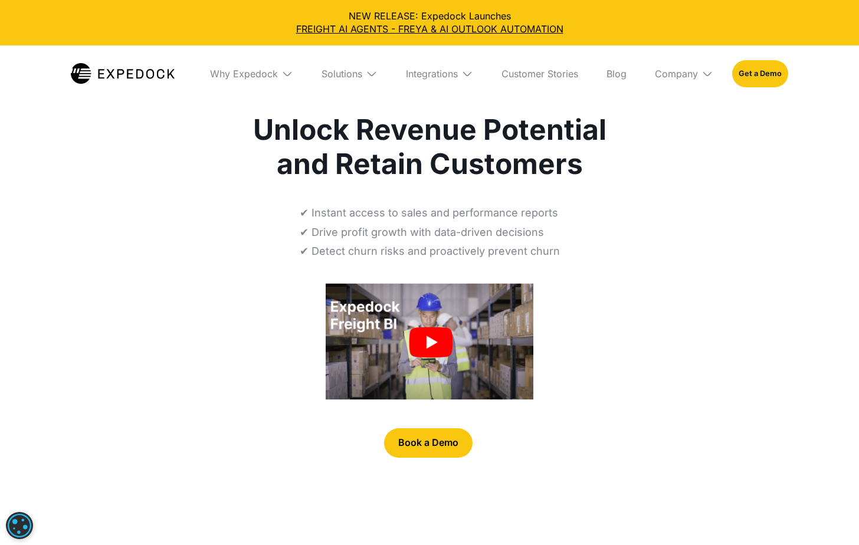
click at [338, 60] on div "Solutions" at bounding box center [349, 73] width 75 height 57
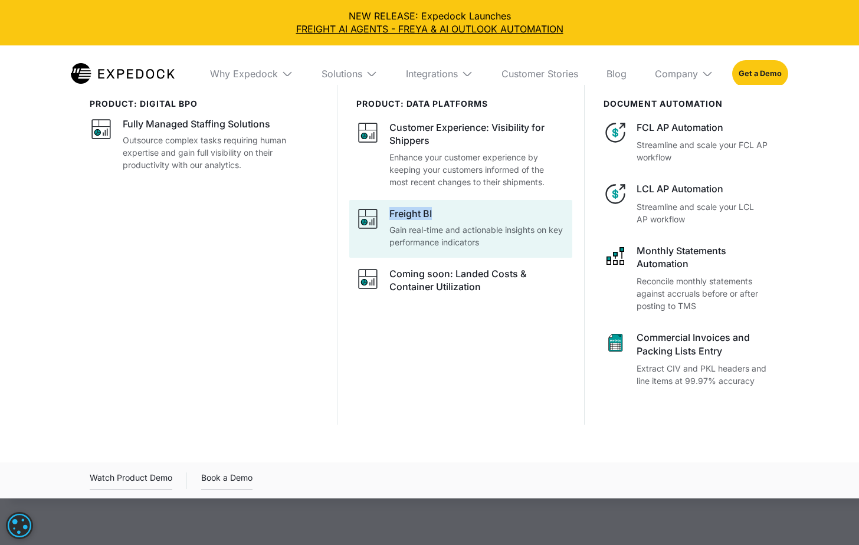
copy div "Freight BI"
drag, startPoint x: 385, startPoint y: 198, endPoint x: 434, endPoint y: 214, distance: 51.1
click at [434, 214] on div "PRODUCT: data platforms Customer Experience: Visibility for Shippers Enhance yo…" at bounding box center [460, 255] width 247 height 340
drag, startPoint x: 339, startPoint y: 233, endPoint x: 494, endPoint y: 246, distance: 155.8
click at [494, 246] on div "PRODUCT: data platforms Customer Experience: Visibility for Shippers Enhance yo…" at bounding box center [460, 255] width 247 height 340
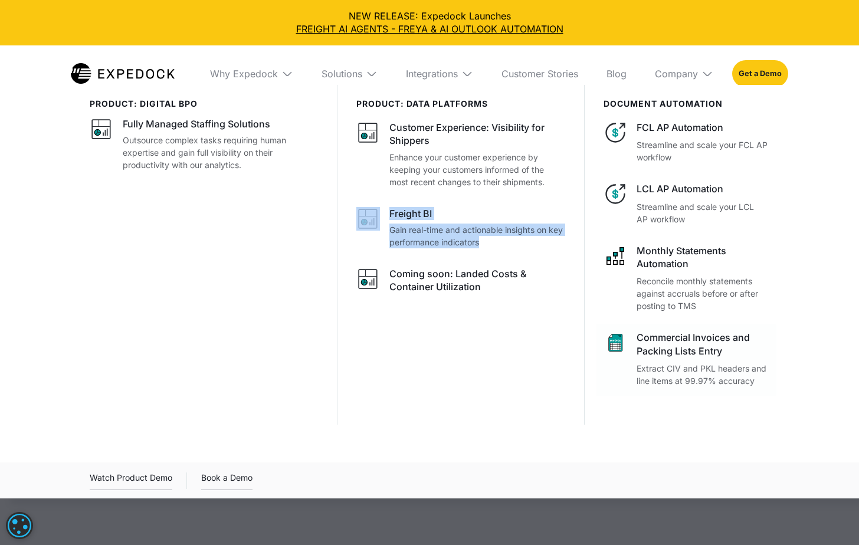
copy link "Freight BI Gain real-time and actionable insights on key performance indicators"
click at [321, 517] on div at bounding box center [429, 357] width 859 height 545
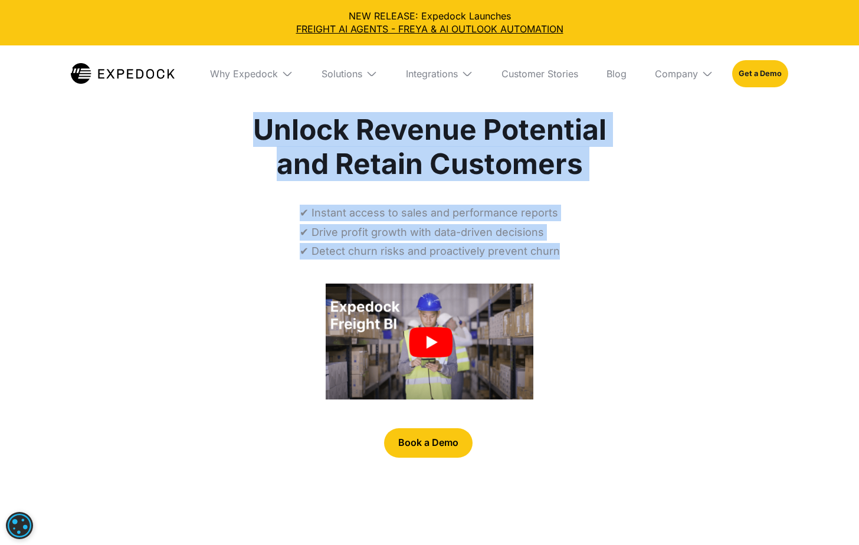
drag, startPoint x: 244, startPoint y: 122, endPoint x: 573, endPoint y: 251, distance: 353.7
click at [573, 251] on div "FREIGHT INSIGHTS ON DEMAND Unlock Revenue Potential and Retain Customers ✔ Inst…" at bounding box center [429, 300] width 491 height 433
copy div "Unlock Revenue Potential and Retain Customers ✔ Instant access to sales and per…"
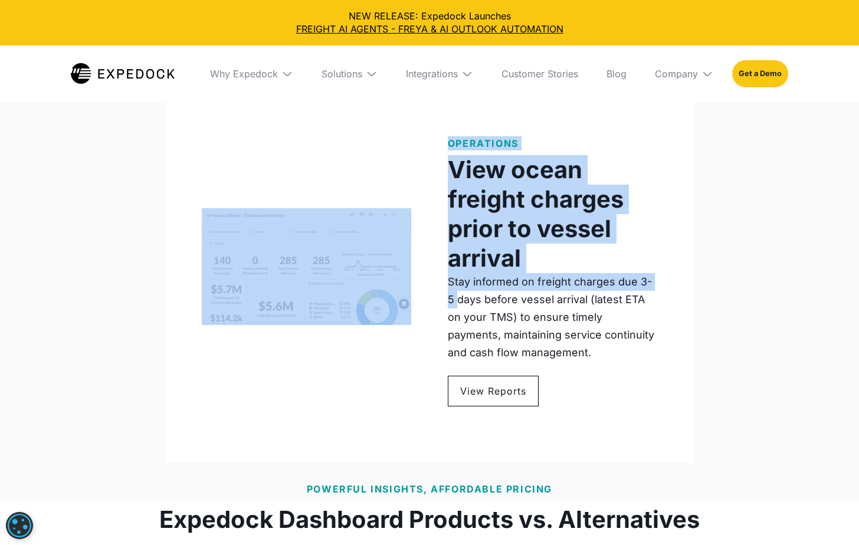
scroll to position [1947, 0]
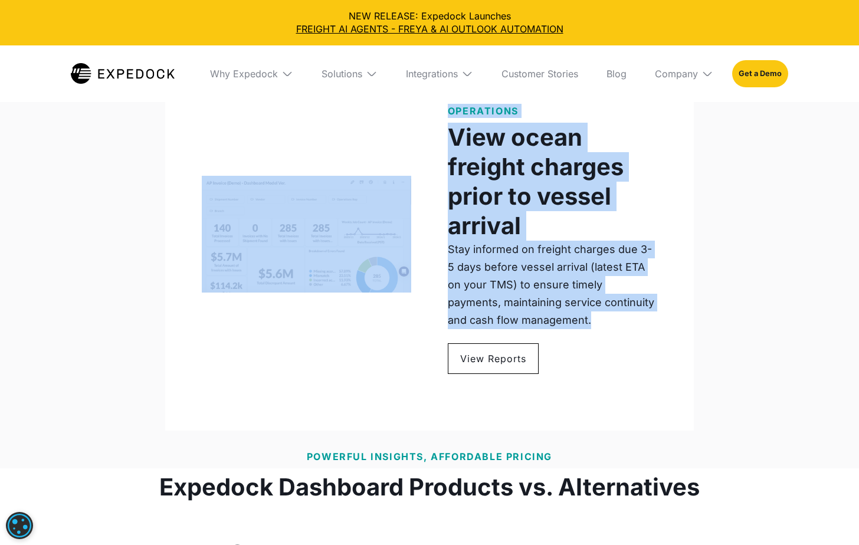
drag, startPoint x: 261, startPoint y: 268, endPoint x: 571, endPoint y: 328, distance: 314.9
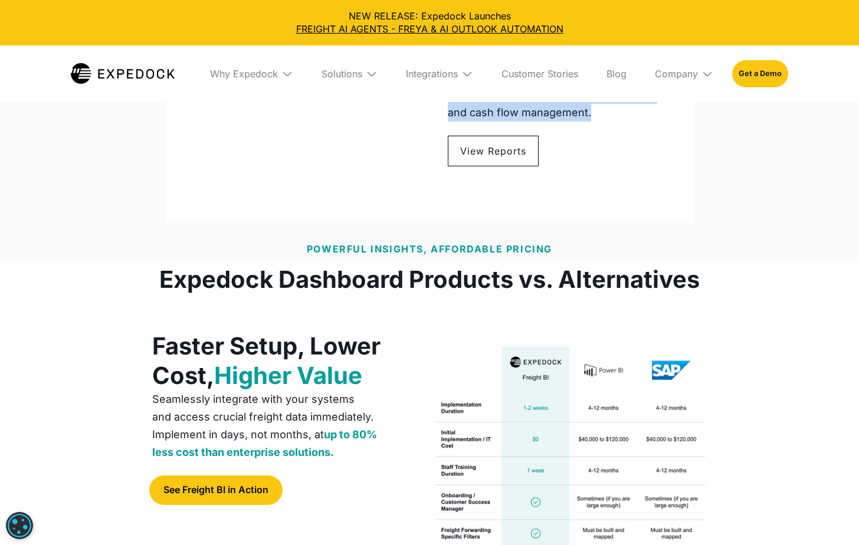
scroll to position [2242, 0]
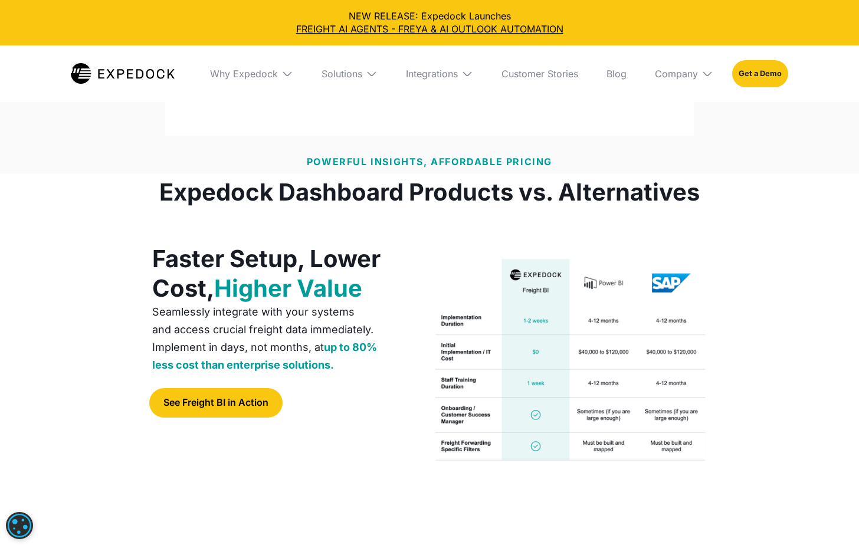
copy div "Tailored Reports for Business and Customer Needs Our product ensures instant ac…"
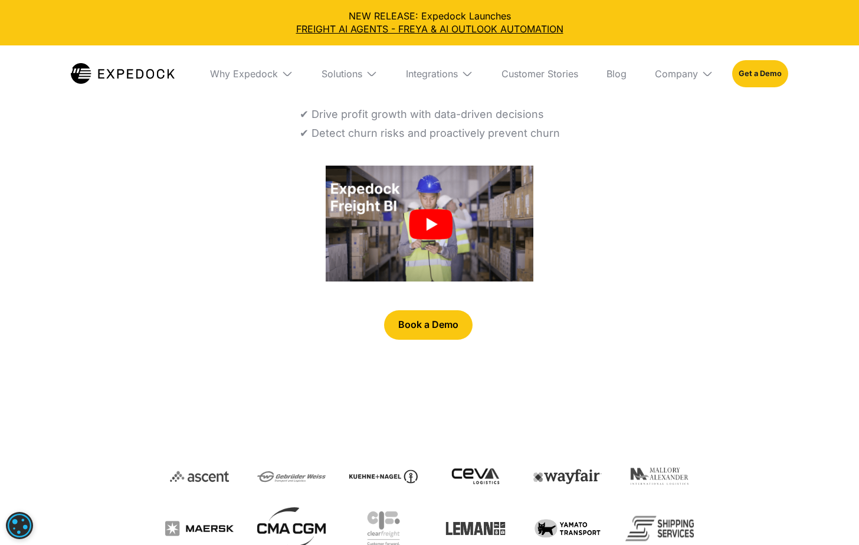
scroll to position [0, 0]
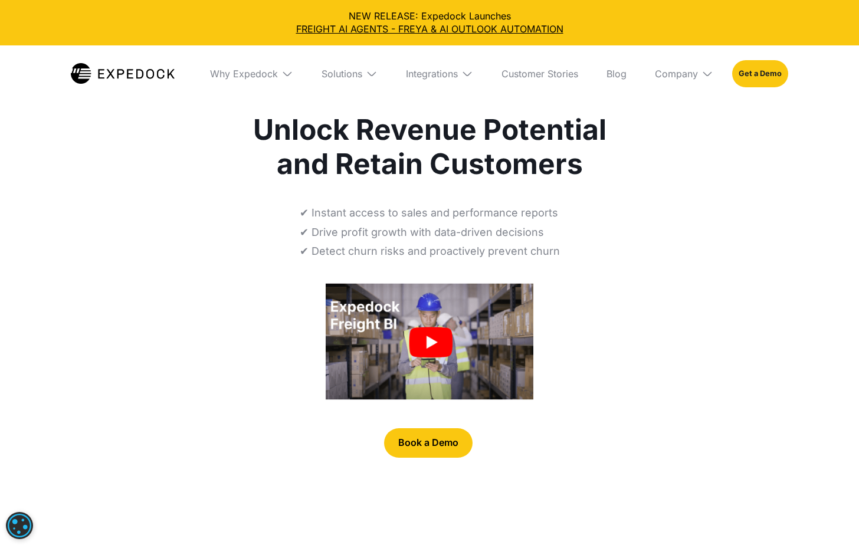
click at [444, 241] on div "✔ Instant access to sales and performance reports ✔ Drive profit growth with da…" at bounding box center [430, 232] width 260 height 55
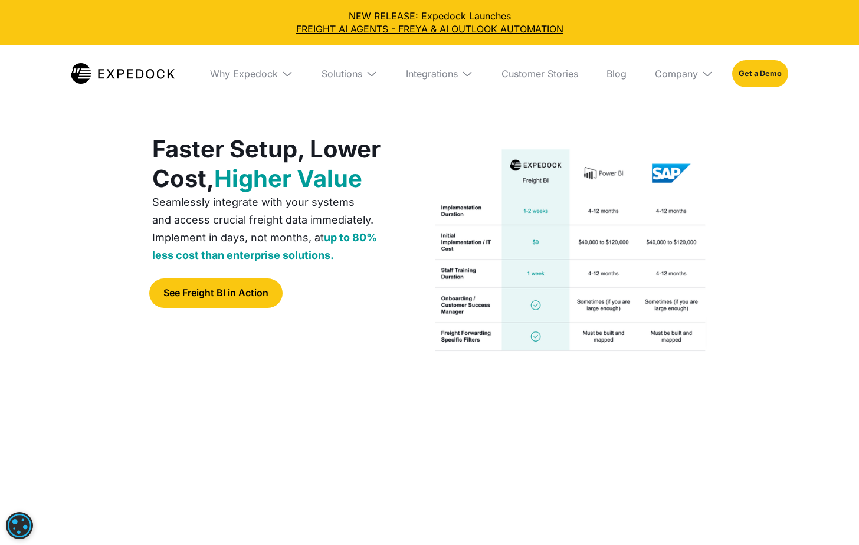
scroll to position [2360, 0]
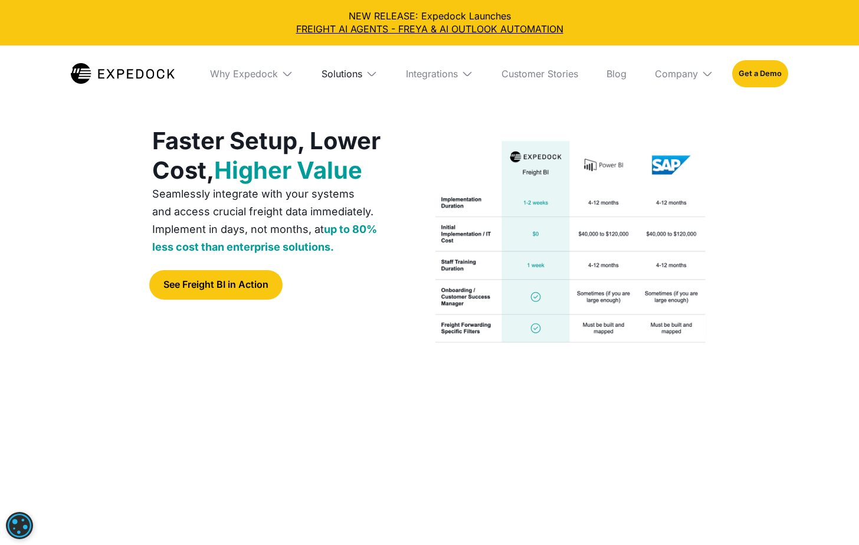
click at [339, 77] on div "Solutions" at bounding box center [342, 74] width 41 height 12
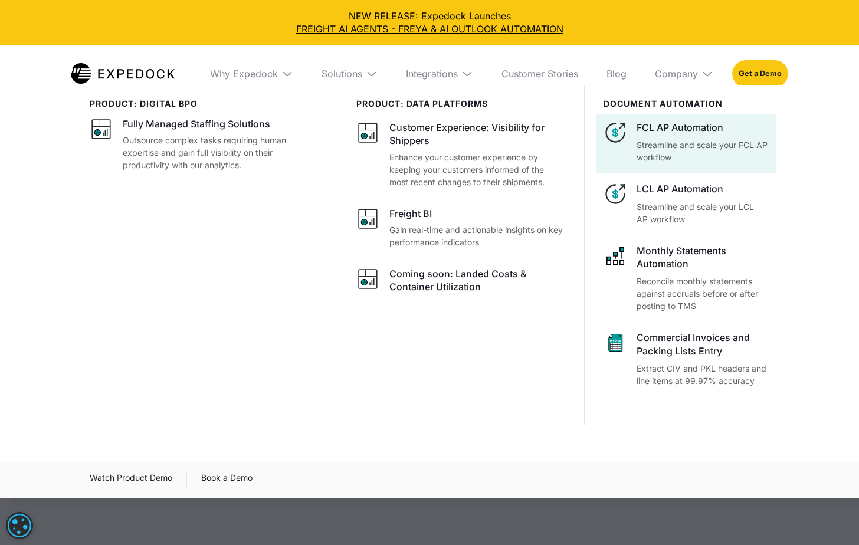
click at [727, 137] on div "FCL AP Automation Streamline and scale your FCL AP workflow" at bounding box center [703, 142] width 133 height 42
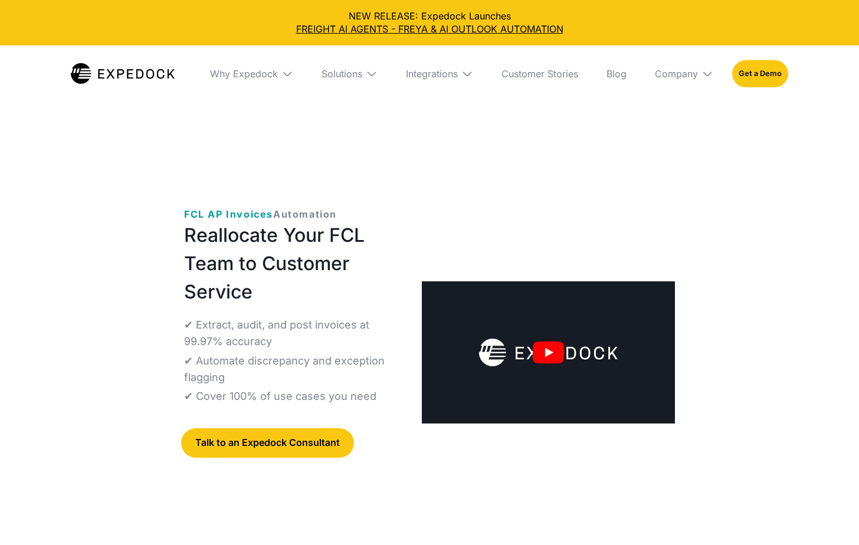
select select
drag, startPoint x: 181, startPoint y: 213, endPoint x: 339, endPoint y: 211, distance: 158.2
click at [339, 211] on div "‍ FCL AP Invoices Automation Reallocate Your FCL Team to Customer Service ✔ Ext…" at bounding box center [429, 362] width 529 height 348
copy p "‍ FCL AP Invoices Automation"
click at [332, 72] on div "Solutions" at bounding box center [342, 74] width 41 height 12
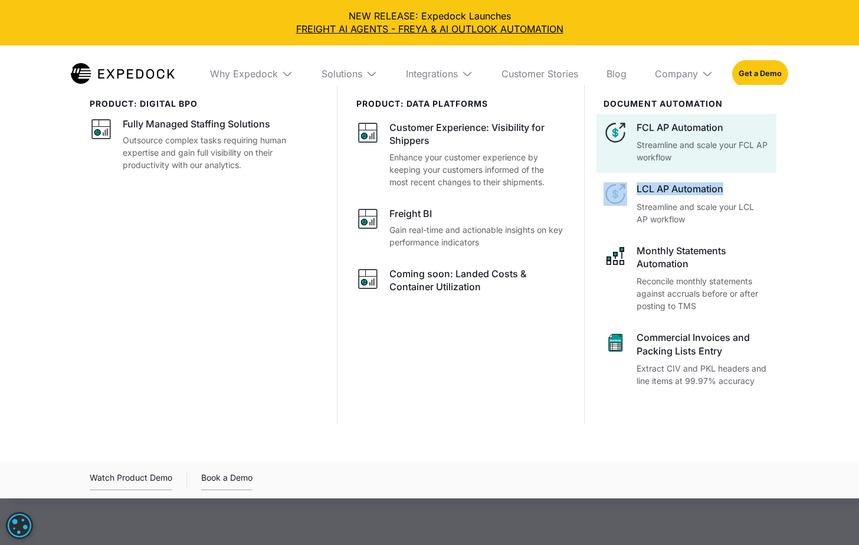
drag, startPoint x: 786, startPoint y: 164, endPoint x: 672, endPoint y: 156, distance: 114.1
click at [672, 156] on div "product: digital bpo Fully Managed Staffing Solutions Outsource complex tasks r…" at bounding box center [429, 277] width 755 height 385
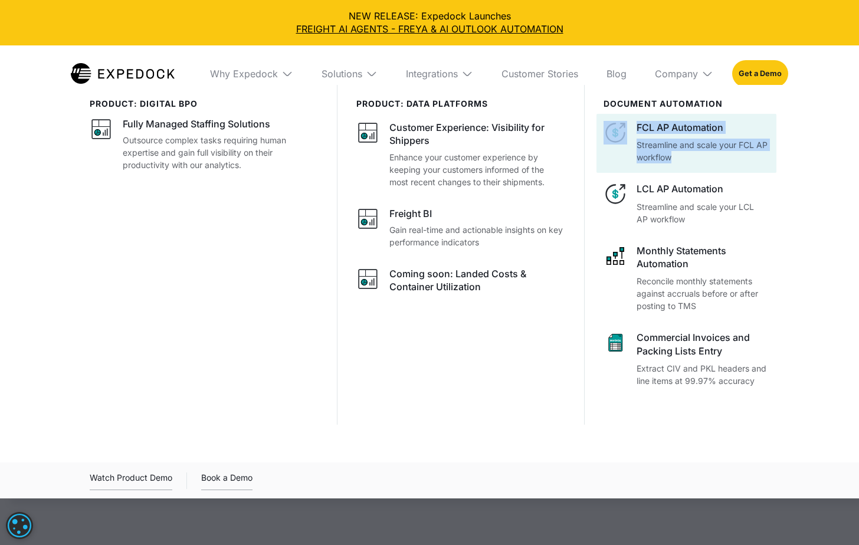
drag, startPoint x: 672, startPoint y: 156, endPoint x: 677, endPoint y: 162, distance: 7.5
click at [677, 162] on div "document automation FCL AP Automation Streamline and scale your FCL AP workflow…" at bounding box center [676, 255] width 185 height 340
copy link "FCL AP Automation Streamline and scale your FCL AP workflow"
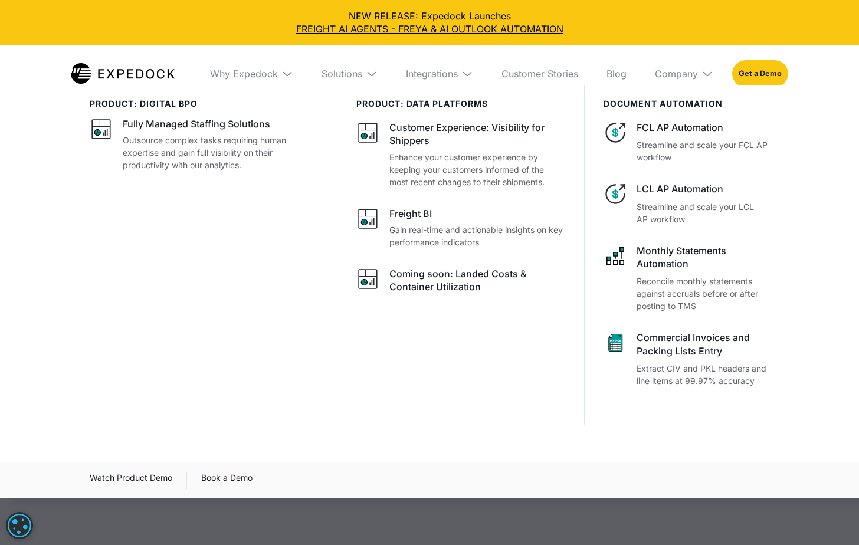
click at [352, 509] on div at bounding box center [429, 357] width 859 height 545
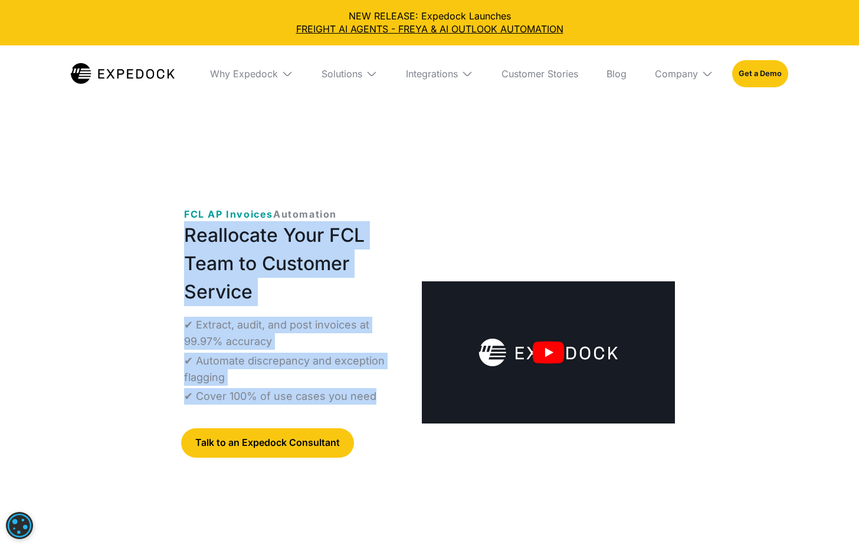
drag, startPoint x: 184, startPoint y: 233, endPoint x: 382, endPoint y: 398, distance: 258.1
click at [382, 398] on div "‍ FCL AP Invoices Automation Reallocate Your FCL Team to Customer Service ✔ Ext…" at bounding box center [429, 362] width 529 height 348
copy div "Reallocate Your FCL Team to Customer Service ✔ Extract, audit, and post invoice…"
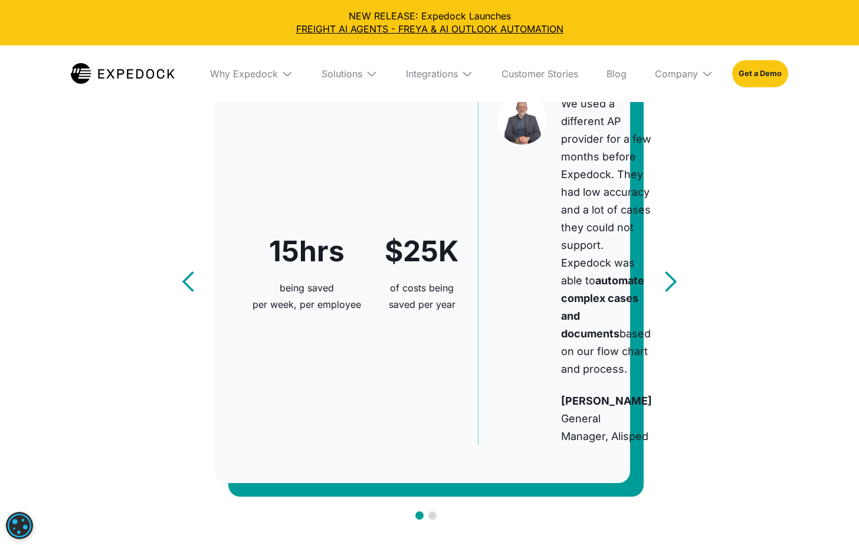
scroll to position [708, 0]
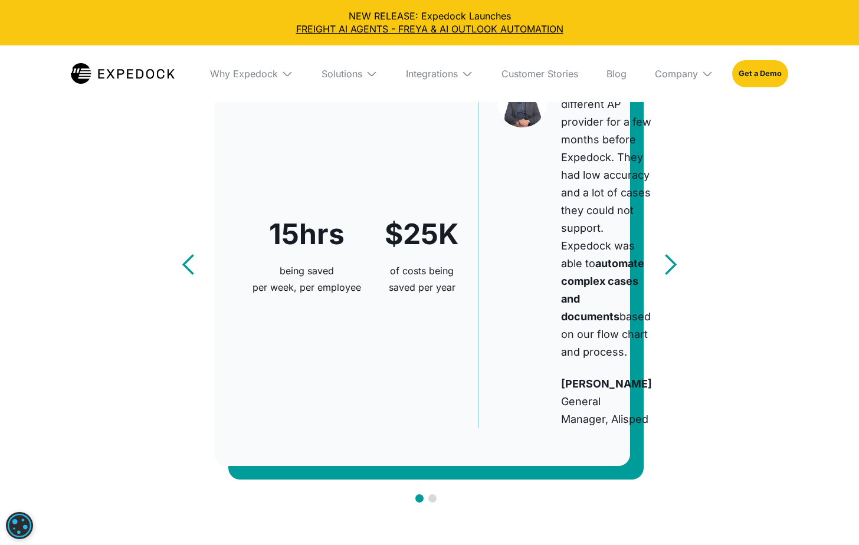
click at [190, 277] on div "previous slide" at bounding box center [189, 265] width 24 height 24
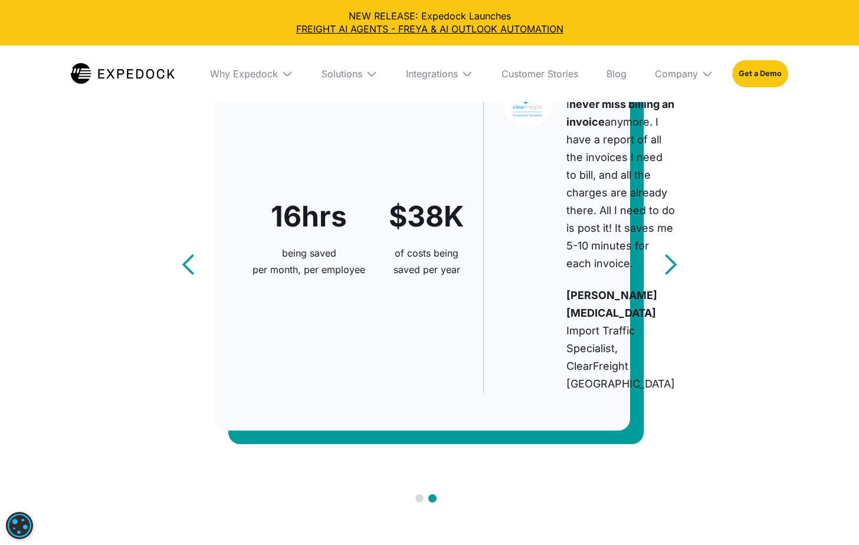
click at [190, 277] on div "previous slide" at bounding box center [189, 265] width 24 height 24
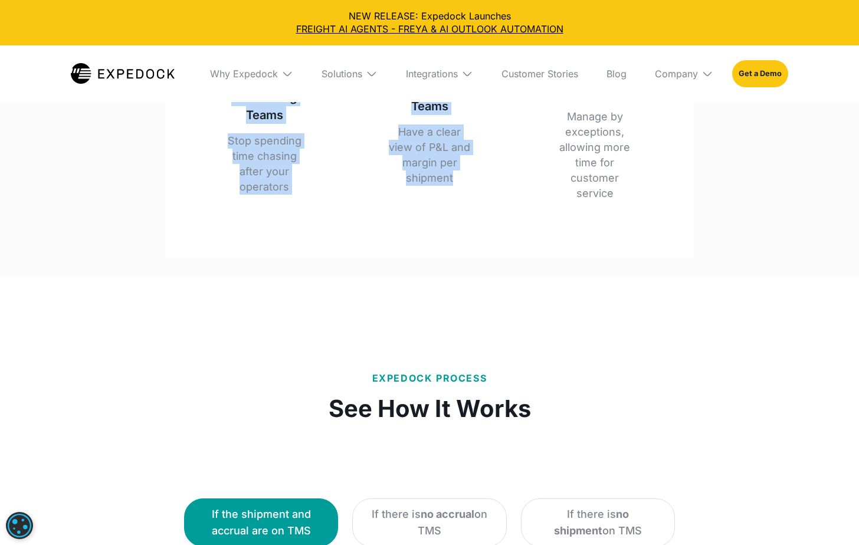
scroll to position [1770, 0]
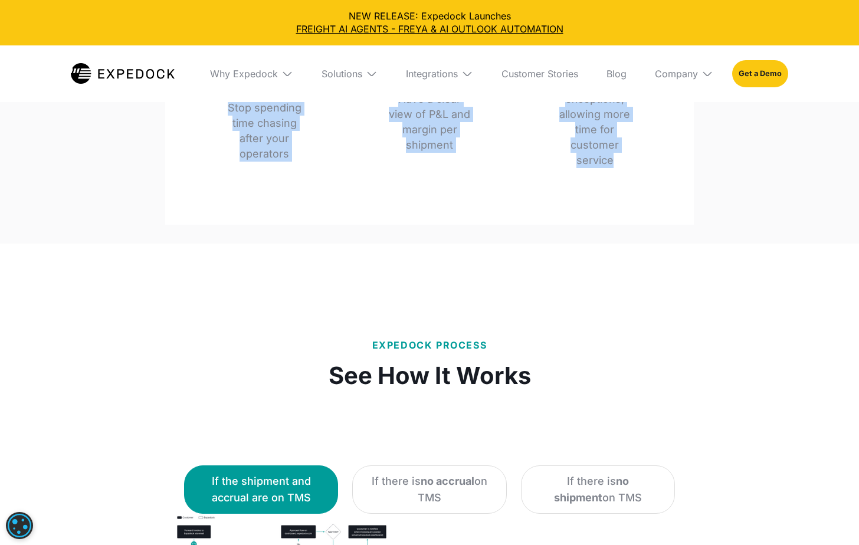
drag, startPoint x: 157, startPoint y: 293, endPoint x: 681, endPoint y: 353, distance: 527.5
copy div "We Speed Up Your Accounts Payable Process For Accounting Teams Stop spending ti…"
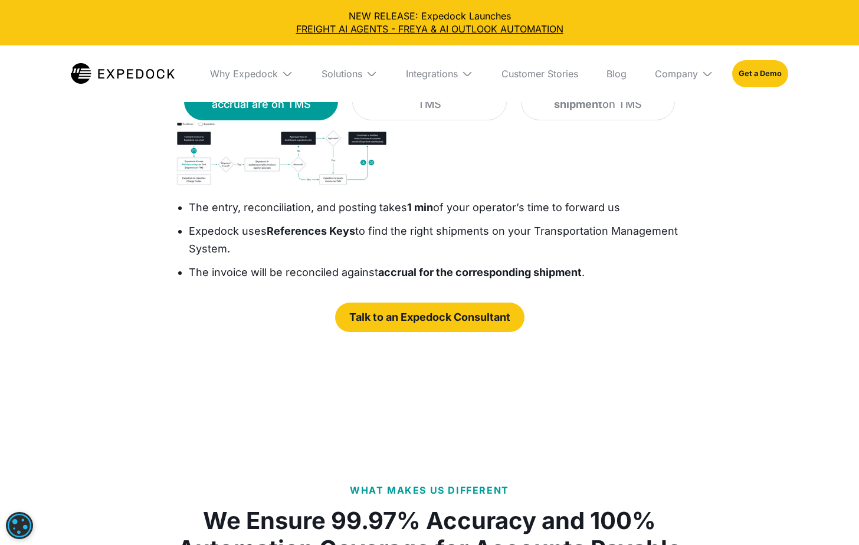
scroll to position [2183, 0]
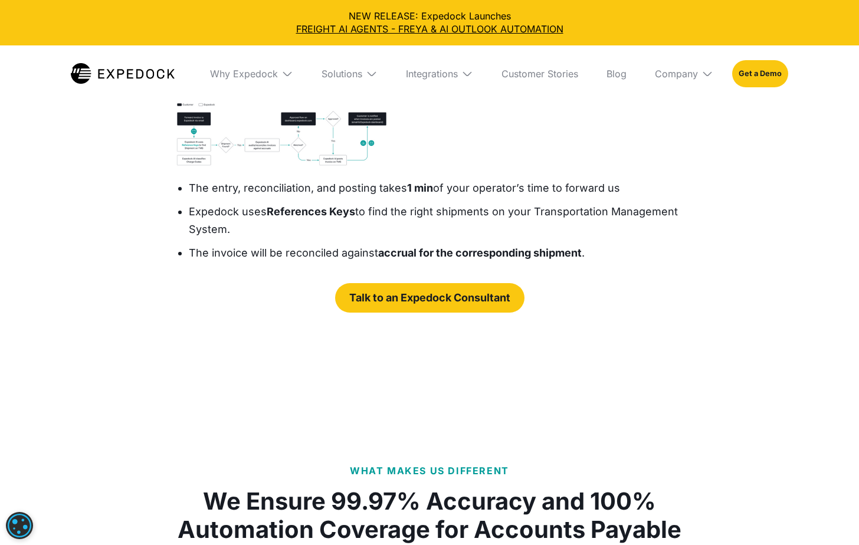
click at [395, 93] on div "If there is no accrual on TMS" at bounding box center [429, 76] width 125 height 33
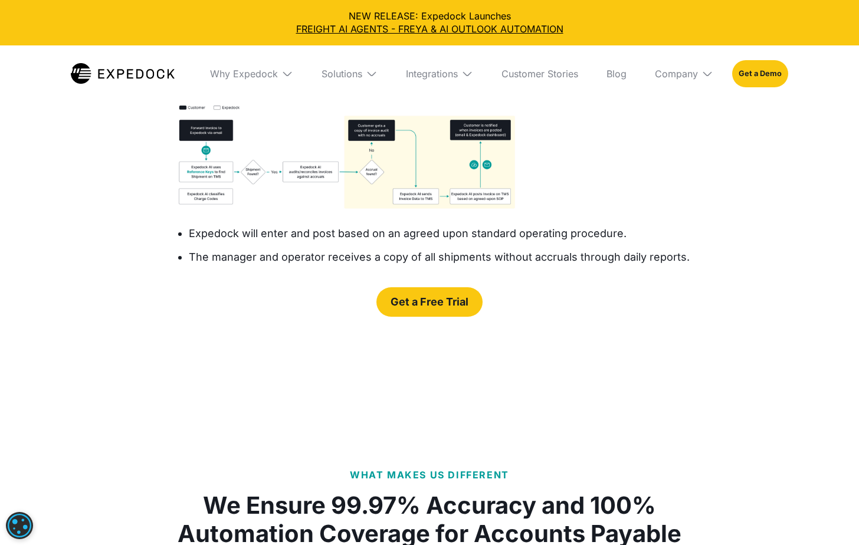
click at [294, 93] on div "If the shipment and accrual are on TMS" at bounding box center [261, 76] width 125 height 33
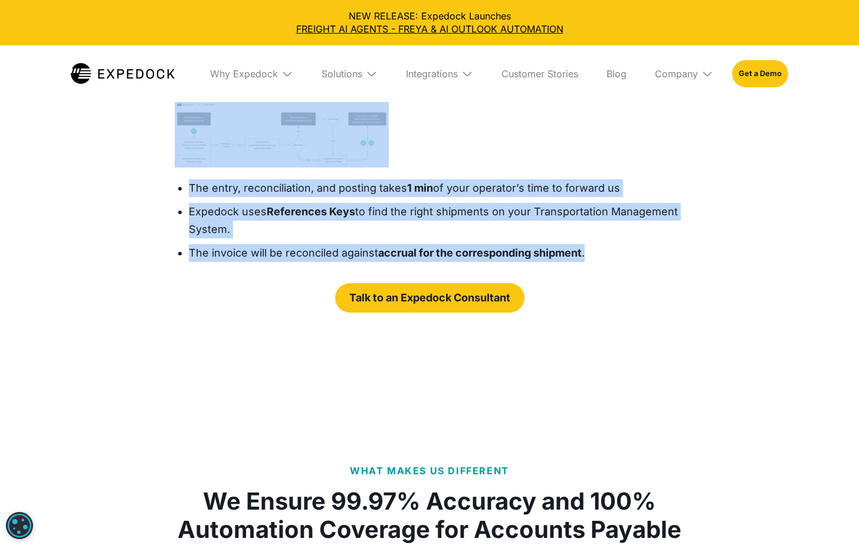
drag, startPoint x: 320, startPoint y: 135, endPoint x: 604, endPoint y: 418, distance: 400.6
click at [604, 351] on div "Expedock Process See How It Works If the shipment and accrual are on TMS If the…" at bounding box center [429, 118] width 529 height 463
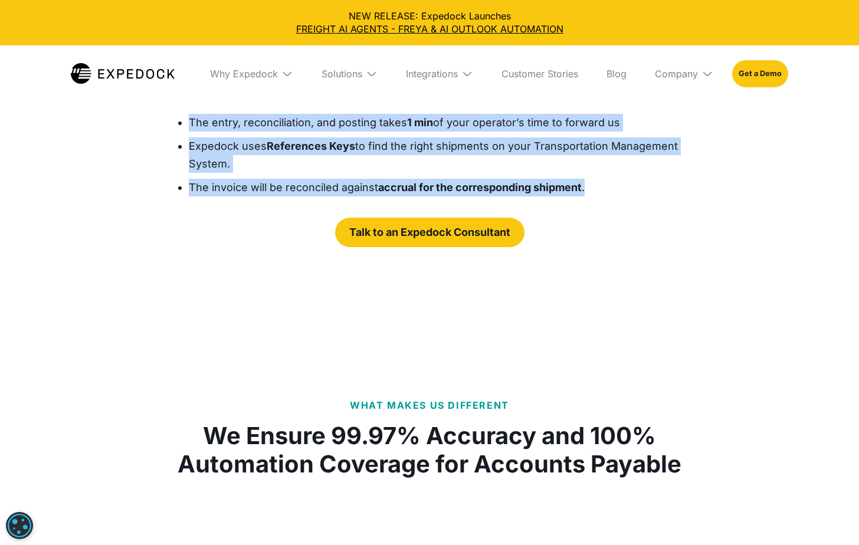
scroll to position [2360, 0]
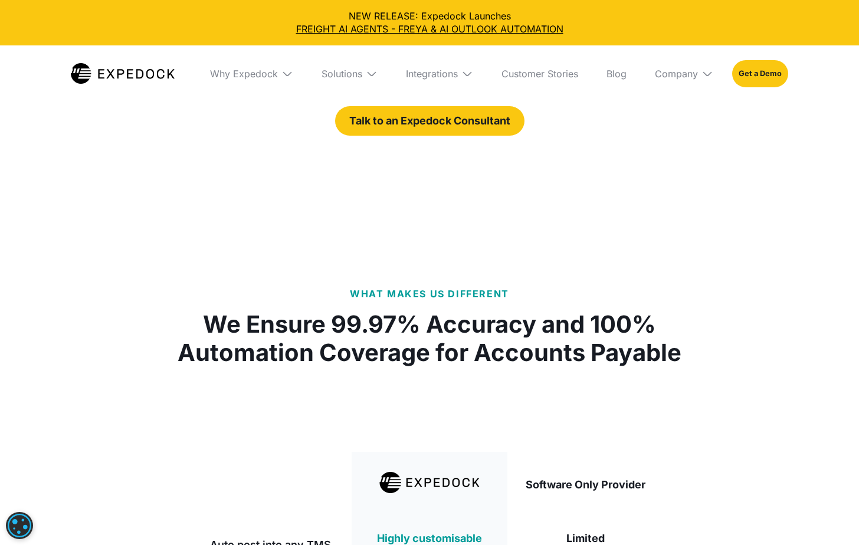
copy div "See How It Works If the shipment and accrual are on TMS If there is no accrual …"
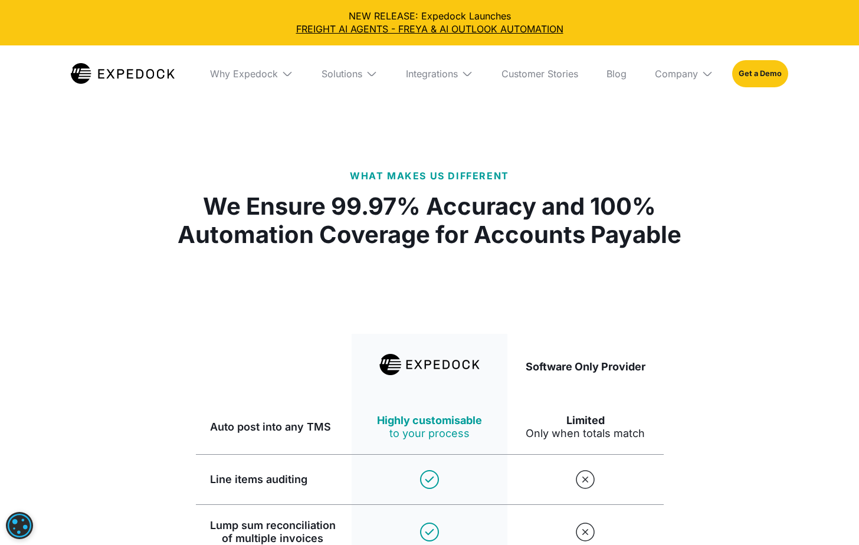
scroll to position [2183, 0]
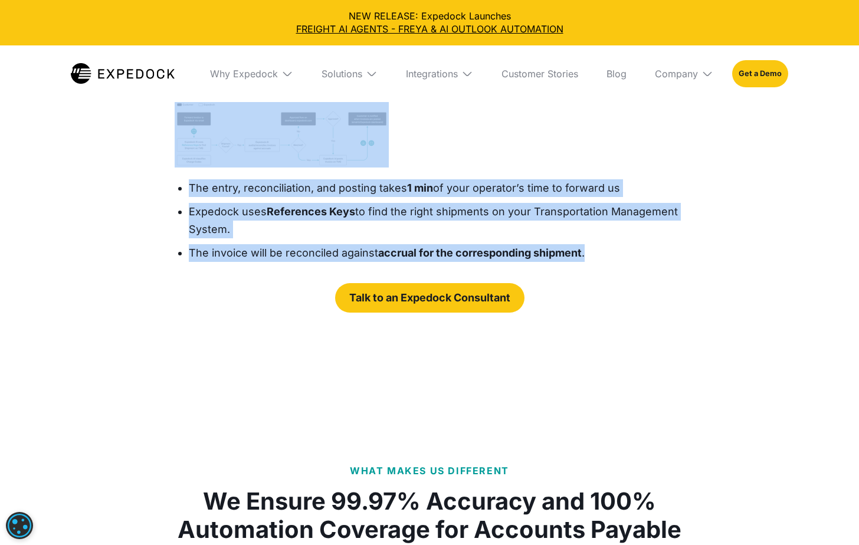
click at [426, 74] on strong "no accrual" at bounding box center [448, 68] width 54 height 12
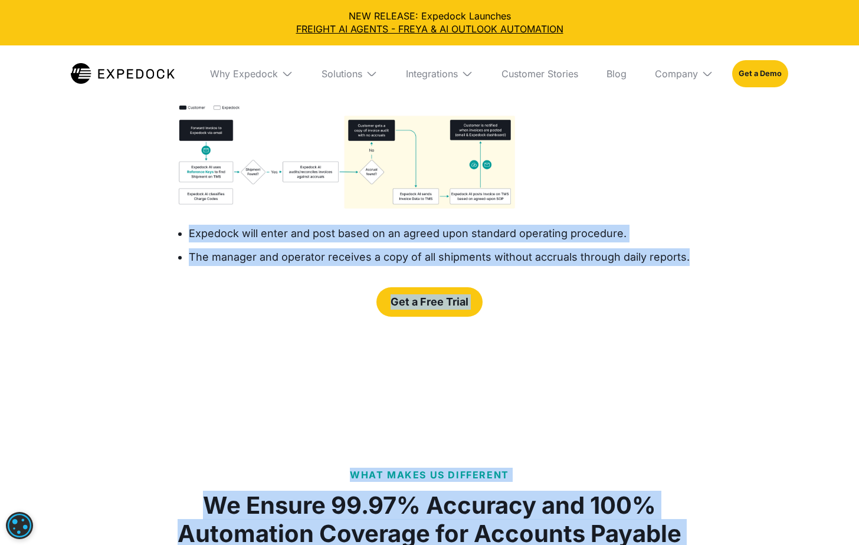
drag, startPoint x: 168, startPoint y: 402, endPoint x: 692, endPoint y: 418, distance: 524.2
copy body "Expedock will enter and post based on an agreed upon standard operating procedu…"
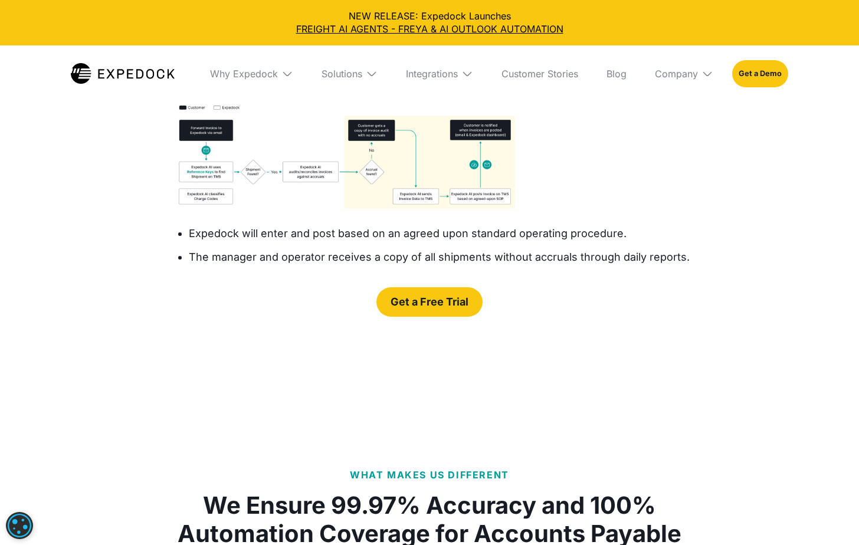
click at [107, 374] on div "Expedock Process See How It Works If the shipment and accrual are on TMS If the…" at bounding box center [429, 102] width 859 height 543
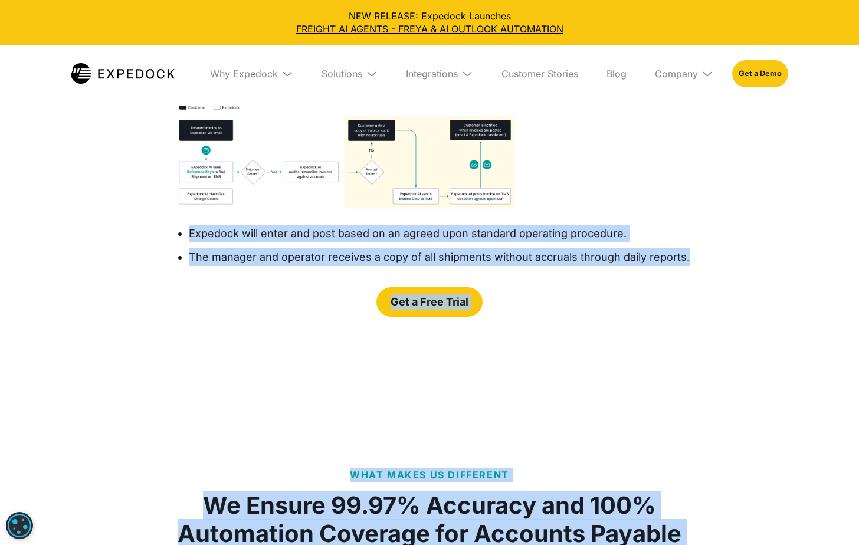
drag, startPoint x: 167, startPoint y: 407, endPoint x: 669, endPoint y: 433, distance: 502.3
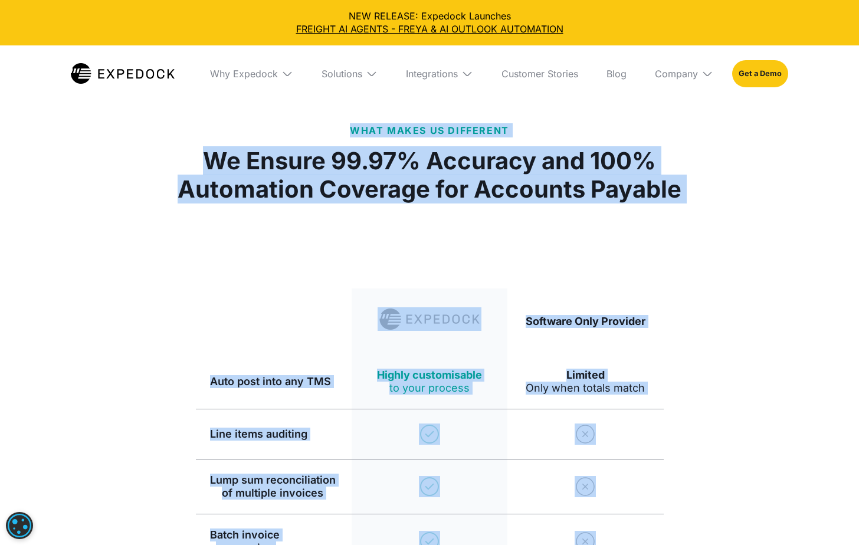
scroll to position [2321, 0]
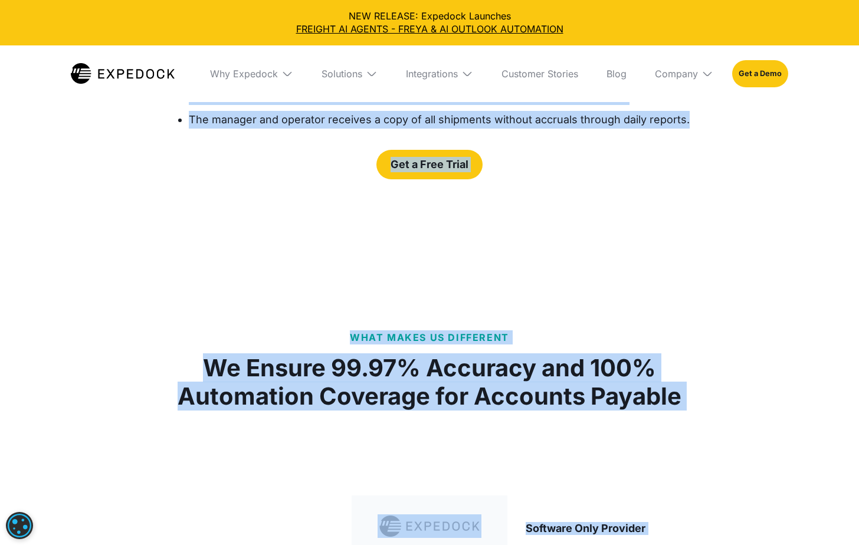
click at [532, 129] on li "The manager and operator receives a copy of all shipments without accruals thro…" at bounding box center [439, 120] width 501 height 18
click at [659, 140] on div "Expedock will enter and post based on an agreed upon standard operating procedu…" at bounding box center [427, 108] width 525 height 65
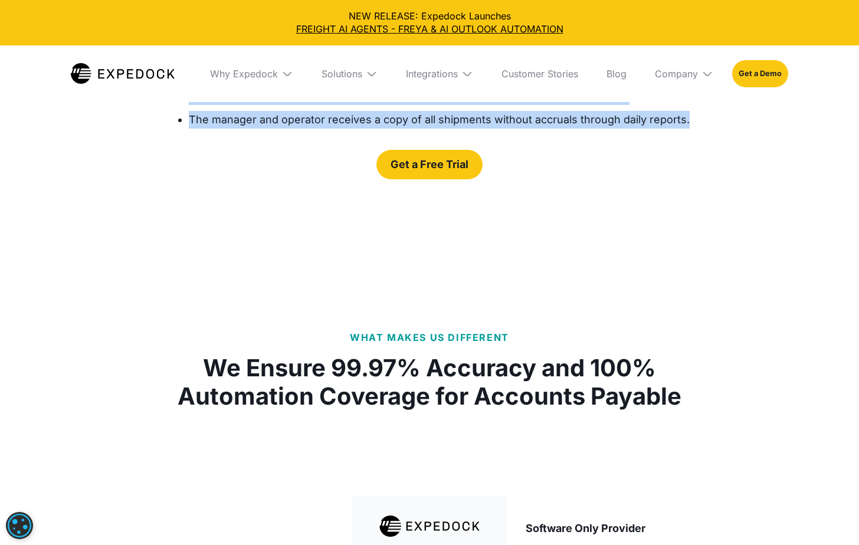
drag, startPoint x: 719, startPoint y: 302, endPoint x: 159, endPoint y: 279, distance: 560.5
copy ul "Expedock will enter and post based on an agreed upon standard operating procedu…"
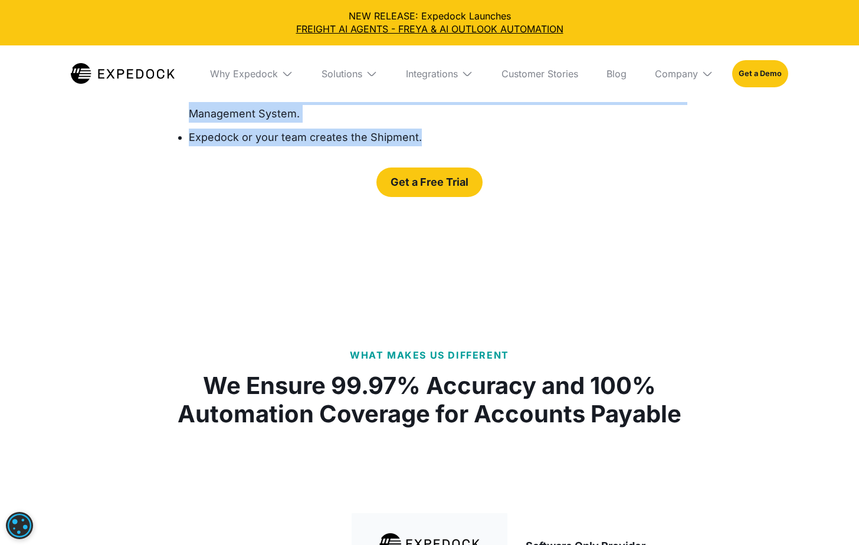
drag, startPoint x: 443, startPoint y: 318, endPoint x: 162, endPoint y: 260, distance: 286.2
copy ul "Expedock will alert the operator and manager if there’s no shipment found on yo…"
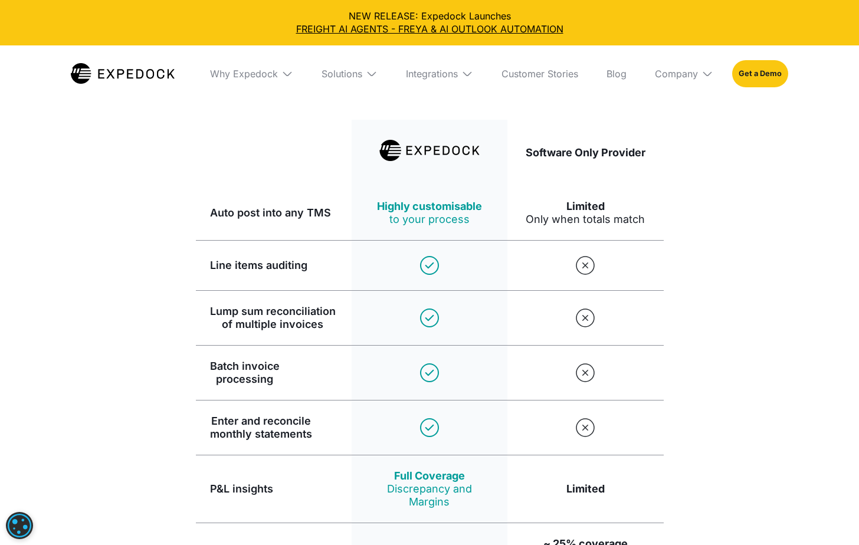
scroll to position [3128, 0]
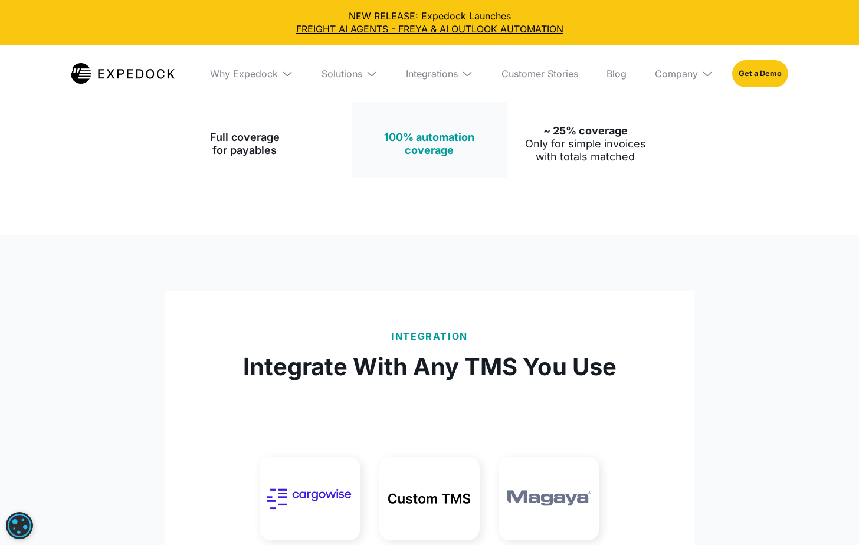
click at [372, 81] on div "Solutions" at bounding box center [349, 73] width 75 height 57
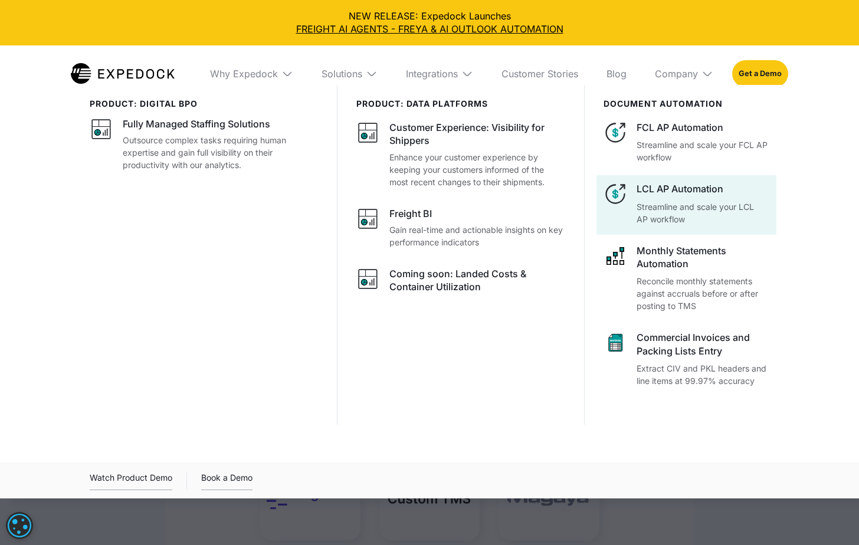
click at [677, 203] on p "Streamline and scale your LCL AP workflow" at bounding box center [703, 213] width 133 height 25
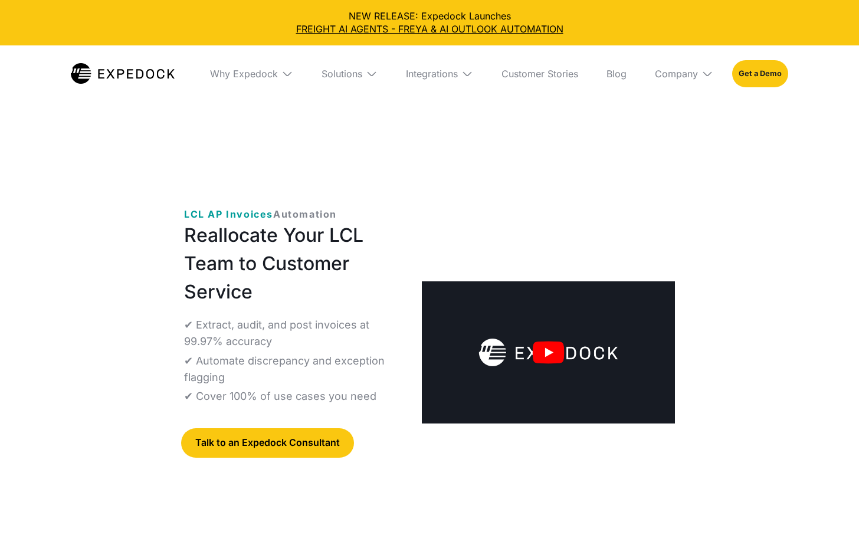
select select
click at [340, 80] on div "Solutions" at bounding box center [349, 73] width 75 height 57
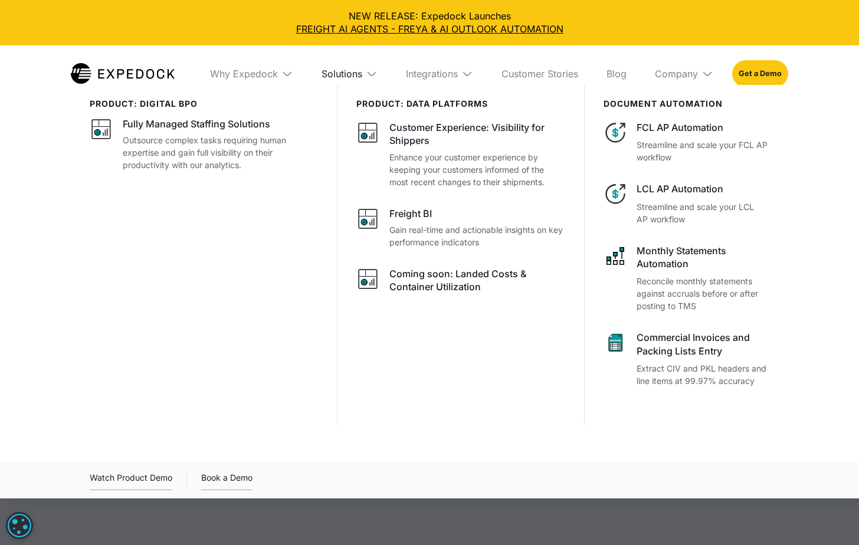
click at [340, 77] on div "Solutions" at bounding box center [342, 74] width 41 height 12
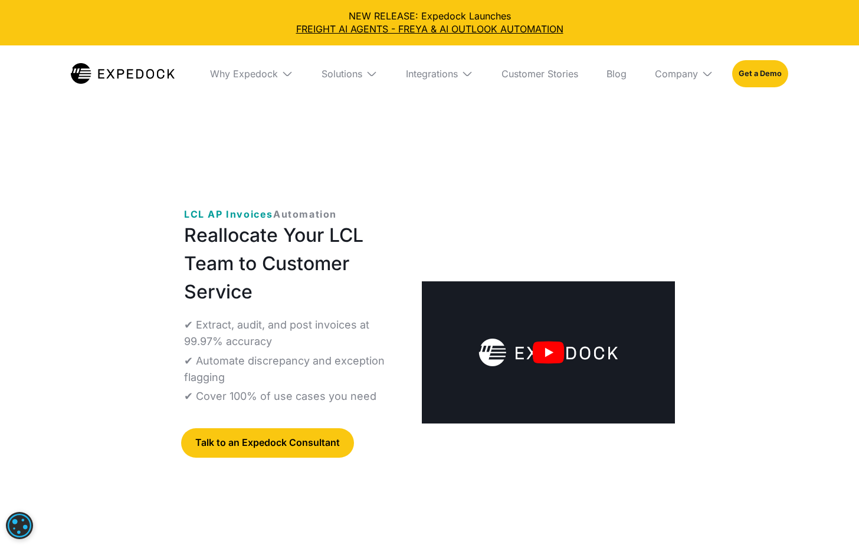
drag, startPoint x: 180, startPoint y: 215, endPoint x: 339, endPoint y: 212, distance: 159.4
click at [339, 212] on div "‍ LCL AP Invoices Automation Reallocate Your LCL Team to Customer Service ✔ Ext…" at bounding box center [429, 362] width 529 height 348
copy p "‍ LCL AP Invoices Automation"
